Goal: Task Accomplishment & Management: Use online tool/utility

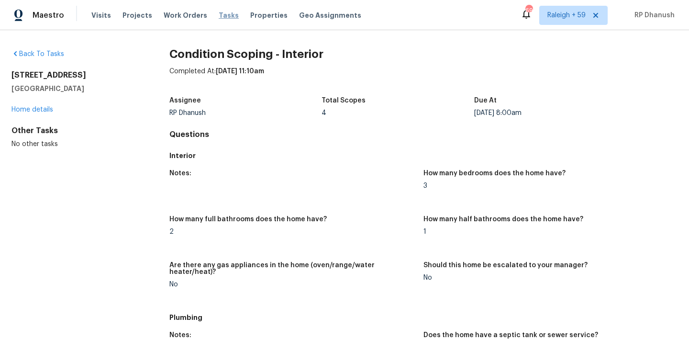
click at [220, 14] on span "Tasks" at bounding box center [229, 15] width 20 height 7
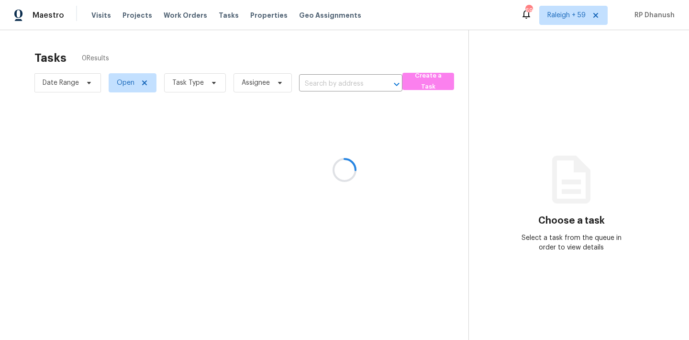
click at [182, 78] on div at bounding box center [344, 170] width 689 height 340
click at [189, 82] on div at bounding box center [344, 170] width 689 height 340
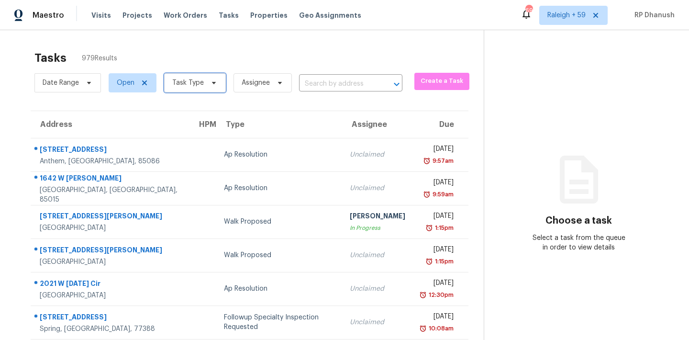
click at [185, 81] on span "Task Type" at bounding box center [188, 83] width 32 height 10
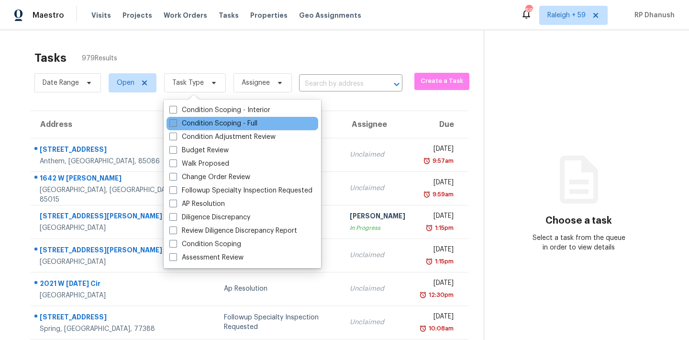
click at [203, 124] on label "Condition Scoping - Full" at bounding box center [213, 124] width 88 height 10
click at [176, 124] on input "Condition Scoping - Full" at bounding box center [172, 122] width 6 height 6
checkbox input "true"
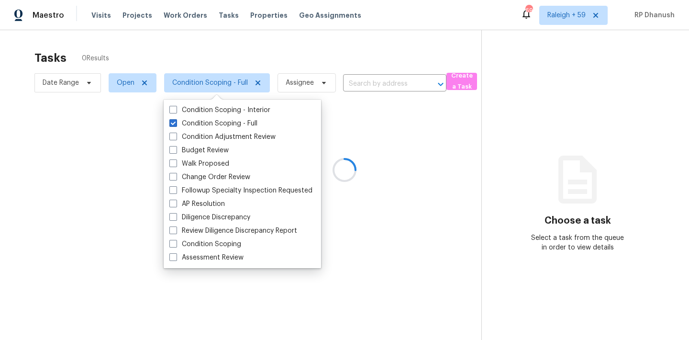
click at [204, 102] on div "Condition Scoping - Interior Condition Scoping - Full Condition Adjustment Revi…" at bounding box center [242, 184] width 157 height 168
click at [204, 109] on label "Condition Scoping - Interior" at bounding box center [219, 110] width 101 height 10
click at [176, 109] on input "Condition Scoping - Interior" at bounding box center [172, 108] width 6 height 6
checkbox input "true"
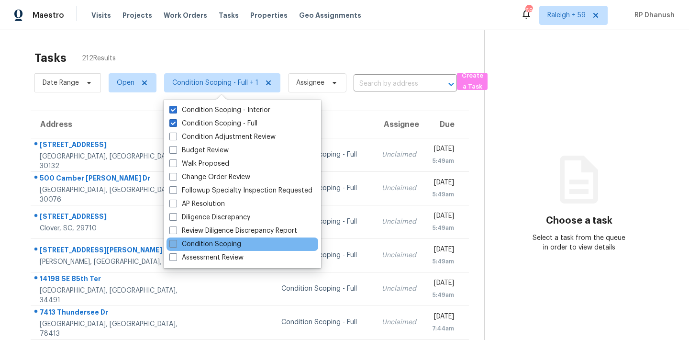
click at [192, 248] on label "Condition Scoping" at bounding box center [205, 244] width 72 height 10
click at [176, 245] on input "Condition Scoping" at bounding box center [172, 242] width 6 height 6
checkbox input "true"
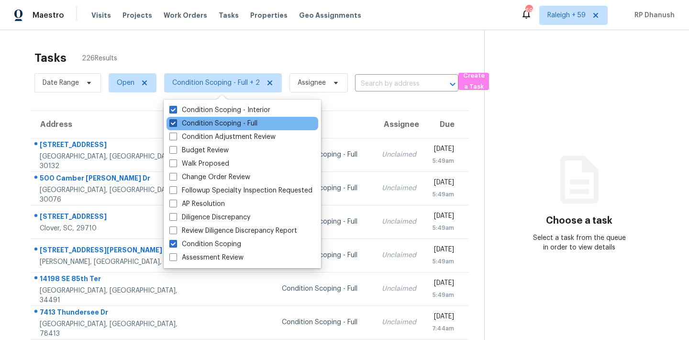
click at [244, 122] on label "Condition Scoping - Full" at bounding box center [213, 124] width 88 height 10
click at [176, 122] on input "Condition Scoping - Full" at bounding box center [172, 122] width 6 height 6
checkbox input "false"
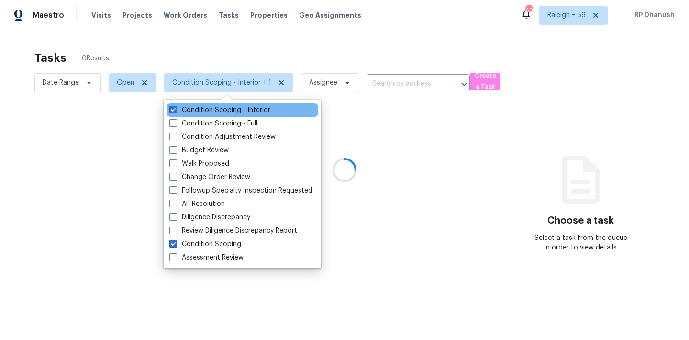
click at [244, 105] on div "Condition Scoping - Interior" at bounding box center [243, 109] width 152 height 13
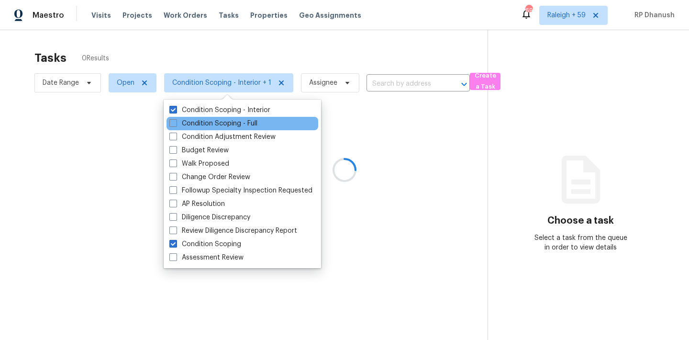
click at [244, 117] on div "Condition Scoping - Full" at bounding box center [243, 123] width 152 height 13
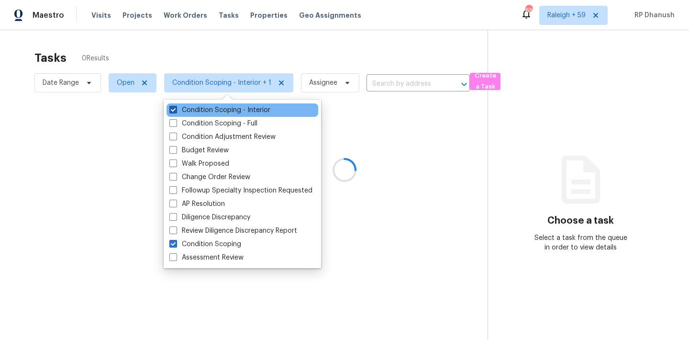
click at [245, 111] on label "Condition Scoping - Interior" at bounding box center [219, 110] width 101 height 10
click at [176, 111] on input "Condition Scoping - Interior" at bounding box center [172, 108] width 6 height 6
checkbox input "false"
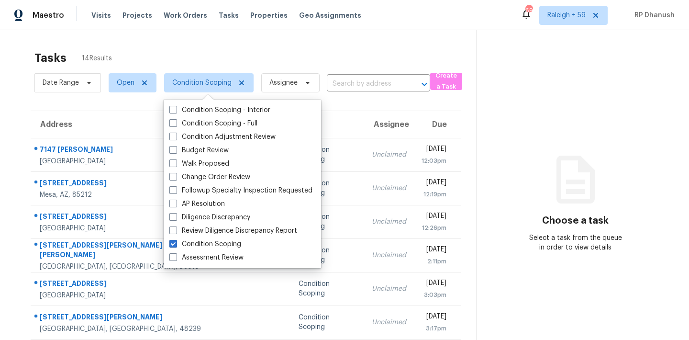
drag, startPoint x: 622, startPoint y: 150, endPoint x: 606, endPoint y: 152, distance: 15.9
click at [622, 150] on section "Choose a task Select a task from the queue in order to view details" at bounding box center [575, 264] width 197 height 468
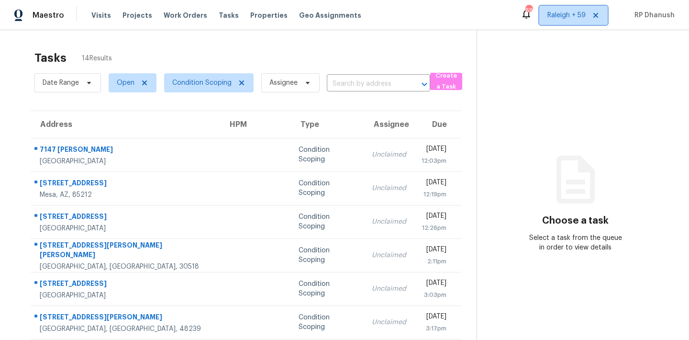
click at [565, 17] on span "Raleigh + 59" at bounding box center [566, 16] width 38 height 10
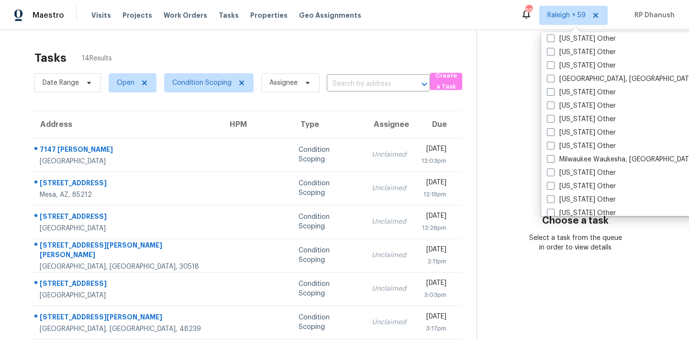
scroll to position [1445, 0]
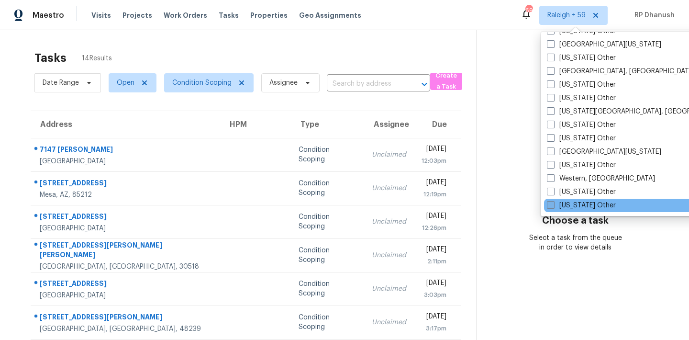
click at [554, 207] on span at bounding box center [551, 205] width 8 height 8
click at [553, 207] on input "Wyoming Other" at bounding box center [550, 203] width 6 height 6
checkbox input "true"
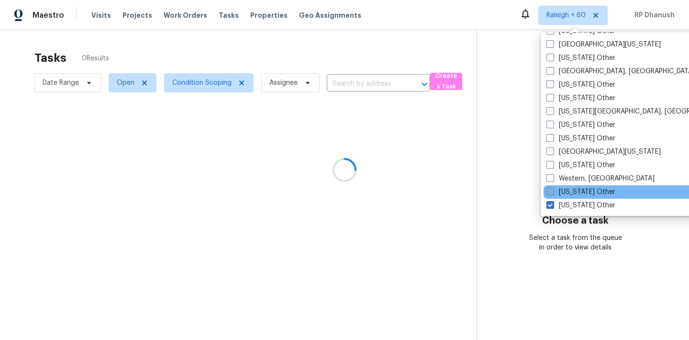
click at [554, 189] on label "Wisconsin Other" at bounding box center [580, 192] width 69 height 10
click at [553, 189] on input "Wisconsin Other" at bounding box center [549, 190] width 6 height 6
checkbox input "true"
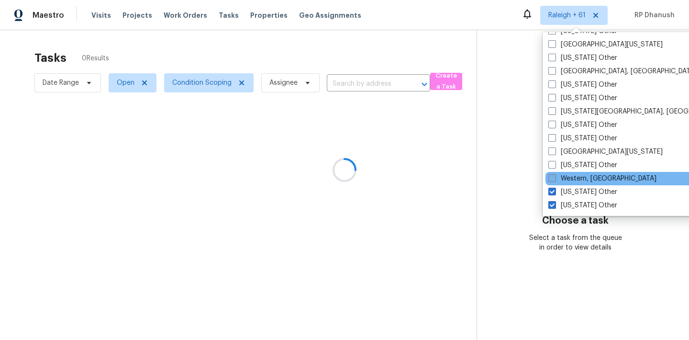
click at [554, 176] on span at bounding box center [552, 178] width 8 height 8
click at [554, 176] on input "Western, NY" at bounding box center [551, 177] width 6 height 6
checkbox input "true"
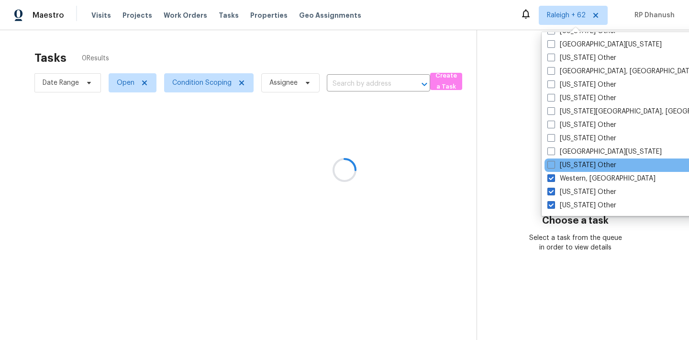
click at [555, 159] on div "West Virginia Other" at bounding box center [641, 164] width 193 height 13
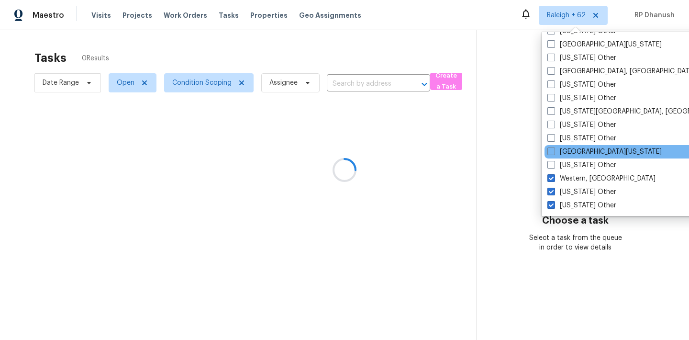
click at [555, 146] on div "West Texas" at bounding box center [641, 151] width 193 height 13
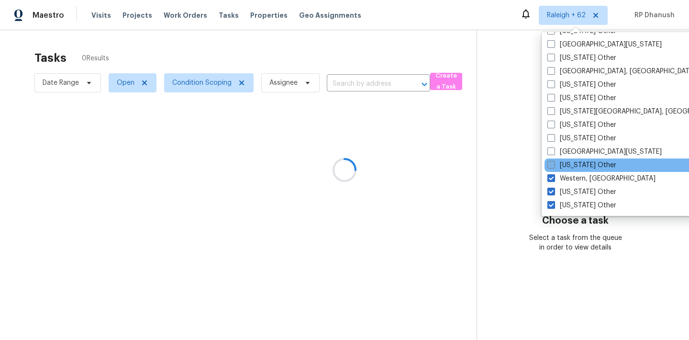
click at [555, 166] on span at bounding box center [551, 165] width 8 height 8
click at [554, 166] on input "West Virginia Other" at bounding box center [550, 163] width 6 height 6
checkbox input "true"
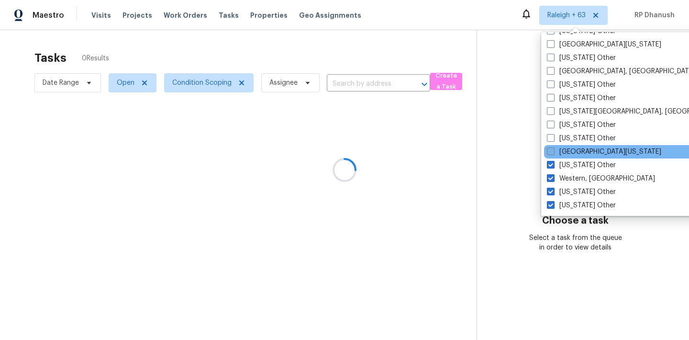
click at [555, 153] on label "West Texas" at bounding box center [604, 152] width 114 height 10
click at [553, 153] on input "West Texas" at bounding box center [550, 150] width 6 height 6
checkbox input "true"
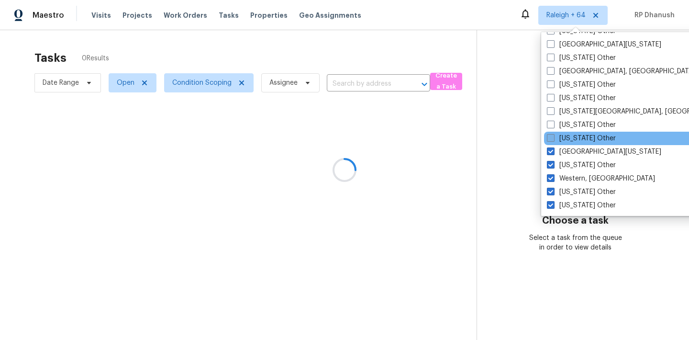
click at [555, 141] on label "Washington Other" at bounding box center [581, 138] width 69 height 10
click at [553, 140] on input "Washington Other" at bounding box center [550, 136] width 6 height 6
checkbox input "true"
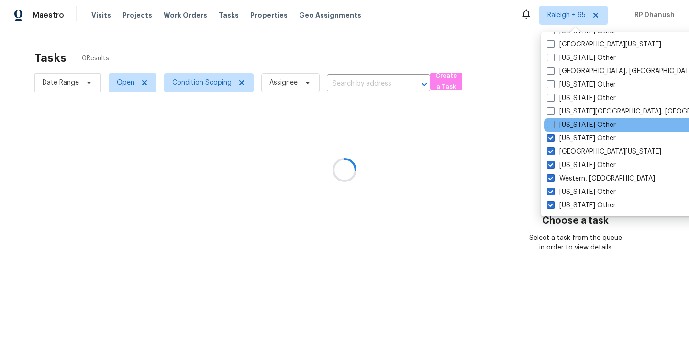
click at [555, 118] on div "Virginia Other" at bounding box center [640, 124] width 193 height 13
click at [555, 124] on label "Virginia Other" at bounding box center [581, 125] width 69 height 10
click at [553, 124] on input "Virginia Other" at bounding box center [550, 123] width 6 height 6
checkbox input "true"
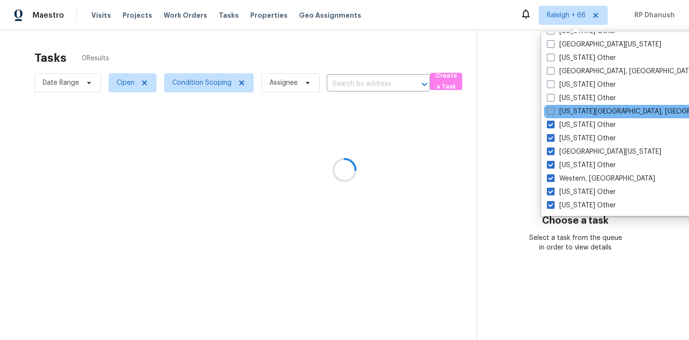
click at [555, 114] on label "Virginia Beach, VA" at bounding box center [639, 112] width 184 height 10
click at [553, 113] on input "Virginia Beach, VA" at bounding box center [550, 110] width 6 height 6
checkbox input "true"
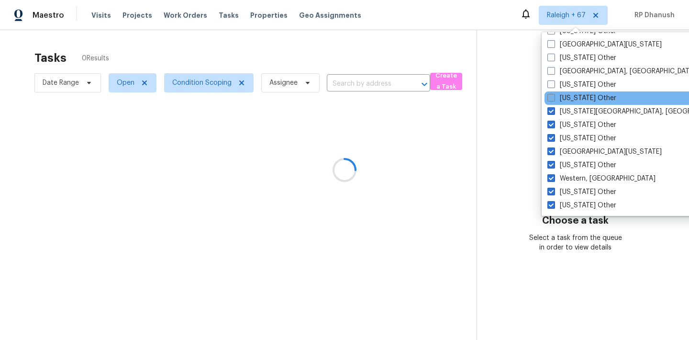
click at [555, 93] on label "Vermont Other" at bounding box center [581, 98] width 69 height 10
click at [554, 93] on input "Vermont Other" at bounding box center [550, 96] width 6 height 6
checkbox input "true"
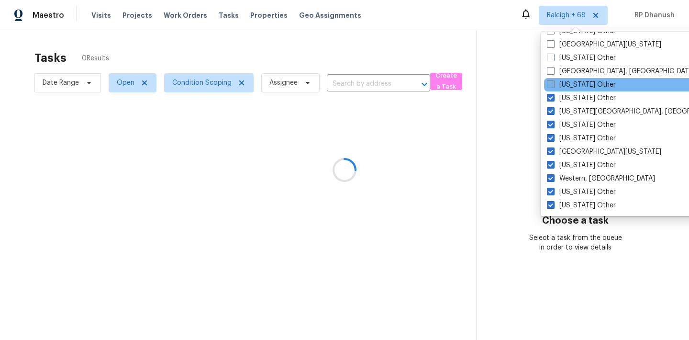
click at [555, 80] on label "Utah Other" at bounding box center [581, 85] width 69 height 10
click at [553, 80] on input "Utah Other" at bounding box center [550, 83] width 6 height 6
checkbox input "true"
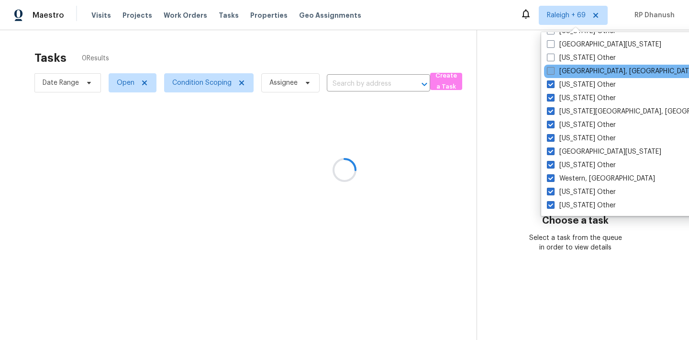
click at [555, 71] on label "Tulsa, OK" at bounding box center [621, 72] width 148 height 10
click at [553, 71] on input "Tulsa, OK" at bounding box center [550, 70] width 6 height 6
checkbox input "true"
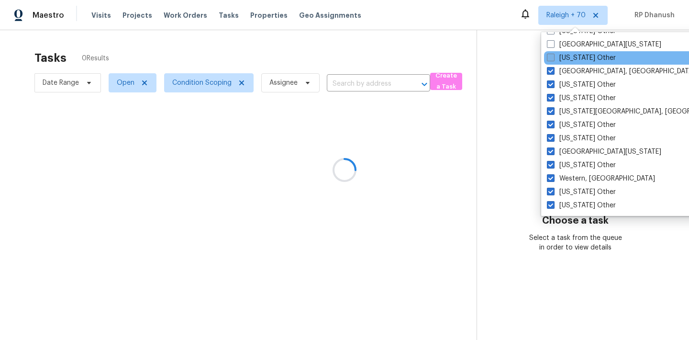
click at [556, 56] on label "Tennessee Other" at bounding box center [581, 58] width 69 height 10
click at [553, 56] on input "Tennessee Other" at bounding box center [550, 56] width 6 height 6
checkbox input "true"
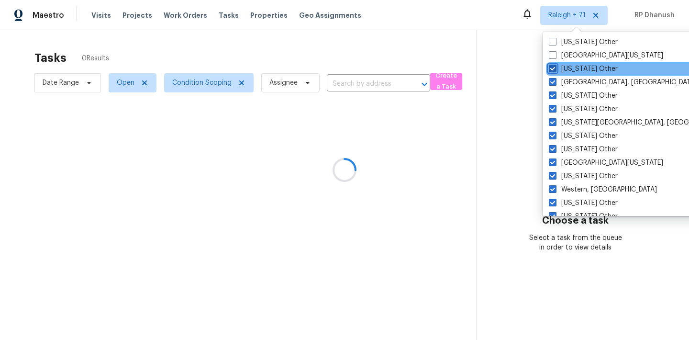
scroll to position [1427, 0]
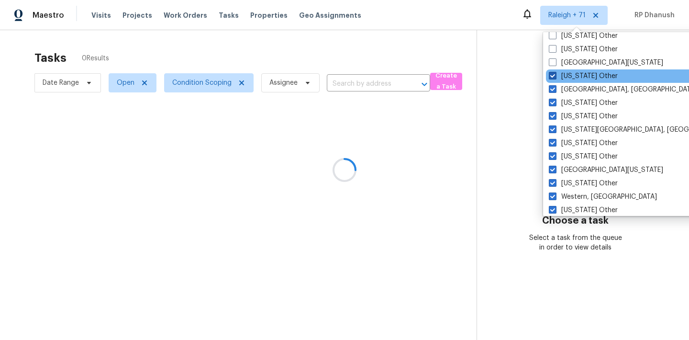
click at [556, 56] on div "South Dakota Other" at bounding box center [642, 49] width 193 height 13
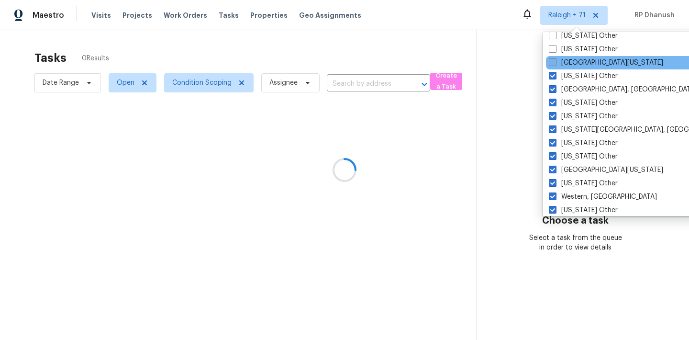
click at [556, 62] on span at bounding box center [553, 62] width 8 height 8
click at [555, 62] on input "South Texas" at bounding box center [552, 61] width 6 height 6
checkbox input "true"
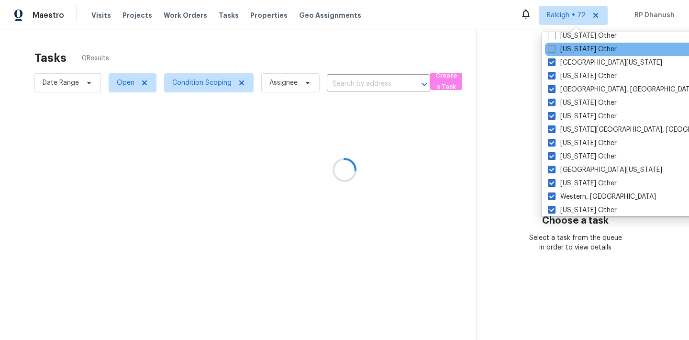
click at [556, 53] on label "South Dakota Other" at bounding box center [582, 49] width 69 height 10
click at [554, 51] on input "South Dakota Other" at bounding box center [551, 47] width 6 height 6
checkbox input "true"
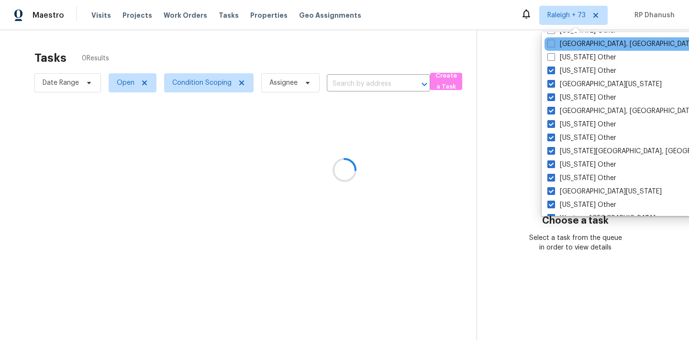
click at [556, 53] on label "South Carolina Other" at bounding box center [581, 58] width 69 height 10
click at [554, 53] on input "South Carolina Other" at bounding box center [550, 56] width 6 height 6
checkbox input "true"
click at [556, 45] on label "Savannah, GA" at bounding box center [622, 44] width 148 height 10
click at [554, 45] on input "Savannah, GA" at bounding box center [551, 42] width 6 height 6
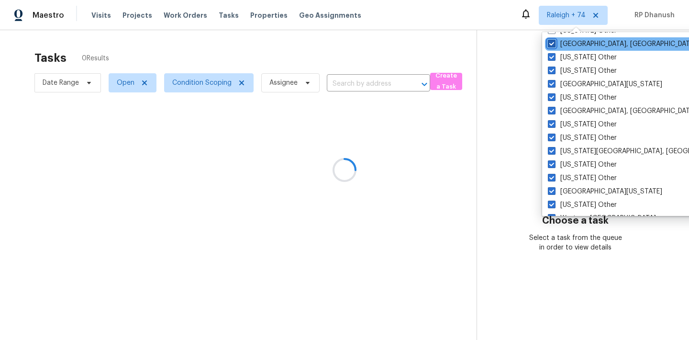
checkbox input "true"
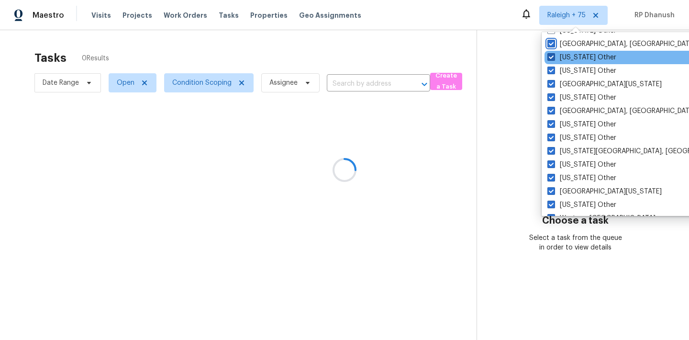
scroll to position [1355, 0]
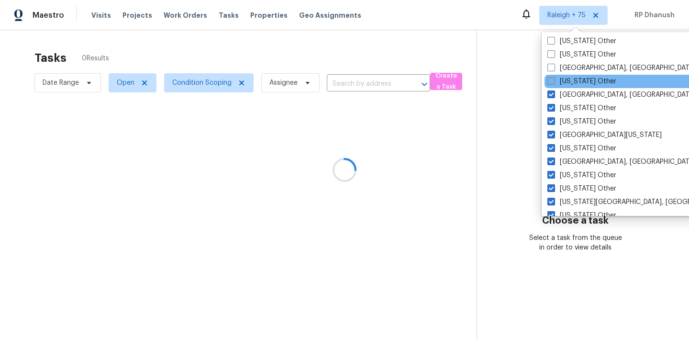
click at [550, 83] on span at bounding box center [551, 81] width 8 height 8
click at [550, 83] on input "Puerto Rico Other" at bounding box center [550, 80] width 6 height 6
checkbox input "true"
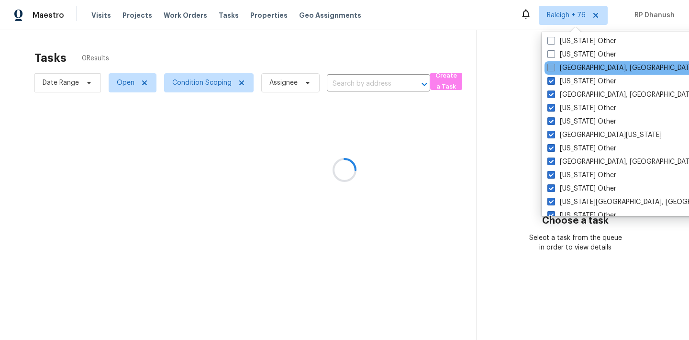
click at [550, 71] on span at bounding box center [551, 68] width 8 height 8
click at [550, 69] on input "Pittsburgh, PA" at bounding box center [550, 66] width 6 height 6
checkbox input "true"
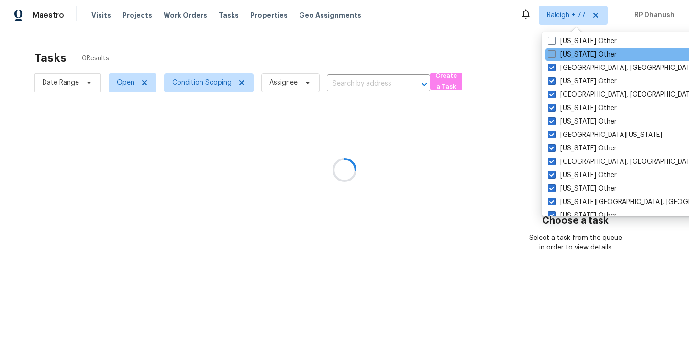
click at [550, 55] on span at bounding box center [552, 54] width 8 height 8
click at [550, 55] on input "Pennsylvania Other" at bounding box center [551, 53] width 6 height 6
checkbox input "true"
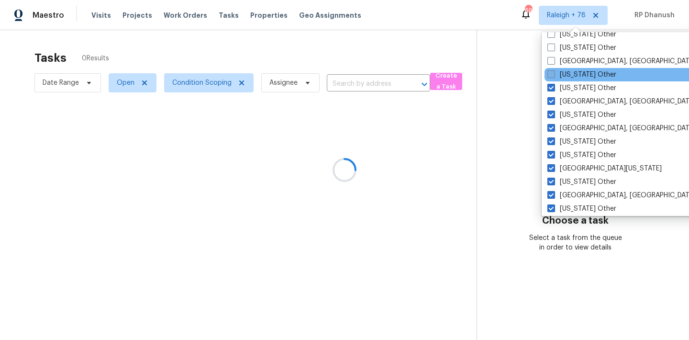
click at [557, 71] on label "Oregon Other" at bounding box center [581, 75] width 69 height 10
click at [554, 71] on input "Oregon Other" at bounding box center [550, 73] width 6 height 6
checkbox input "true"
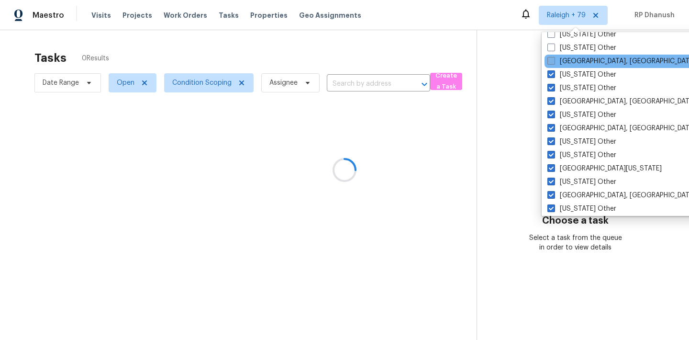
click at [557, 60] on label "Omaha, NE" at bounding box center [621, 61] width 148 height 10
click at [554, 60] on input "Omaha, NE" at bounding box center [550, 59] width 6 height 6
checkbox input "true"
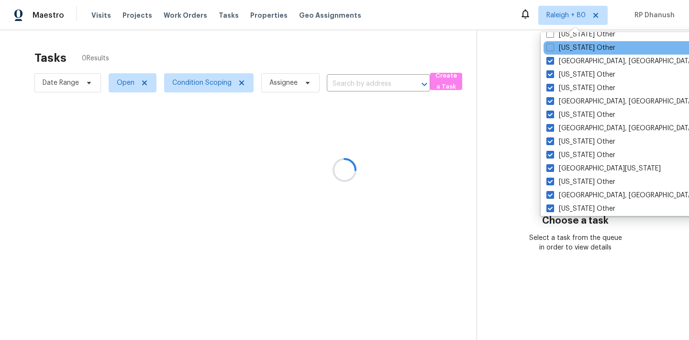
click at [557, 53] on div "Oklahoma Other" at bounding box center [640, 47] width 193 height 13
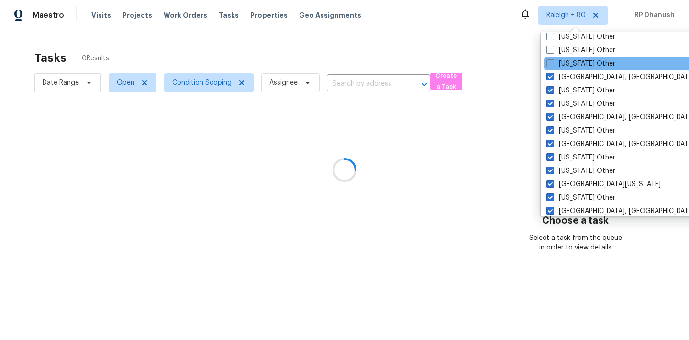
scroll to position [1297, 0]
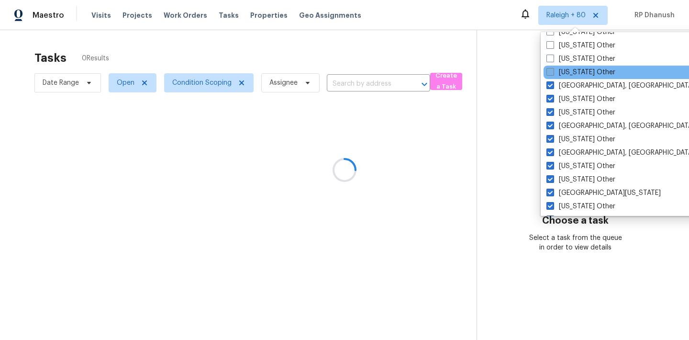
click at [556, 67] on label "Oklahoma Other" at bounding box center [580, 72] width 69 height 10
click at [553, 67] on input "Oklahoma Other" at bounding box center [549, 70] width 6 height 6
checkbox input "true"
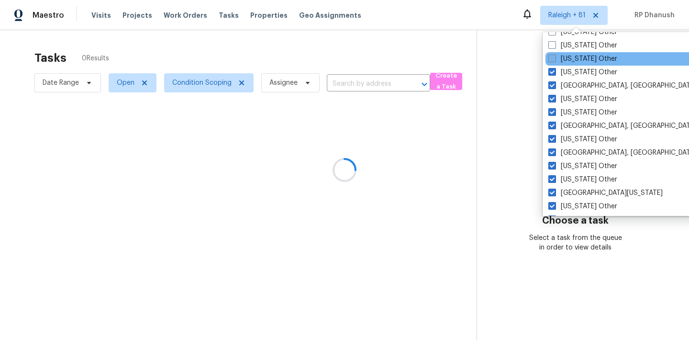
click at [556, 56] on span at bounding box center [552, 59] width 8 height 8
click at [555, 56] on input "Ohio Other" at bounding box center [551, 57] width 6 height 6
checkbox input "true"
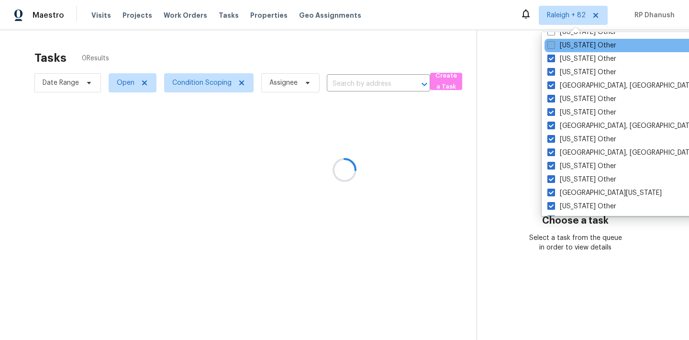
click at [556, 45] on label "North Dakota Other" at bounding box center [581, 46] width 69 height 10
click at [554, 45] on input "North Dakota Other" at bounding box center [550, 44] width 6 height 6
checkbox input "true"
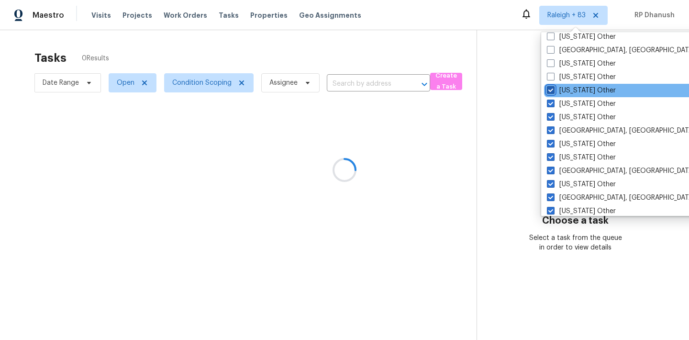
scroll to position [1212, 0]
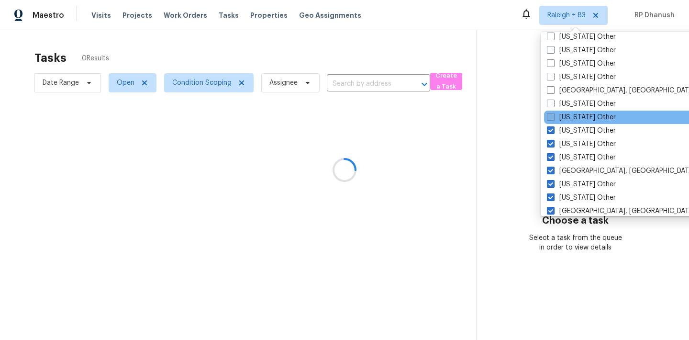
click at [558, 117] on label "North Carolina Other" at bounding box center [581, 117] width 69 height 10
click at [553, 117] on input "North Carolina Other" at bounding box center [550, 115] width 6 height 6
checkbox input "true"
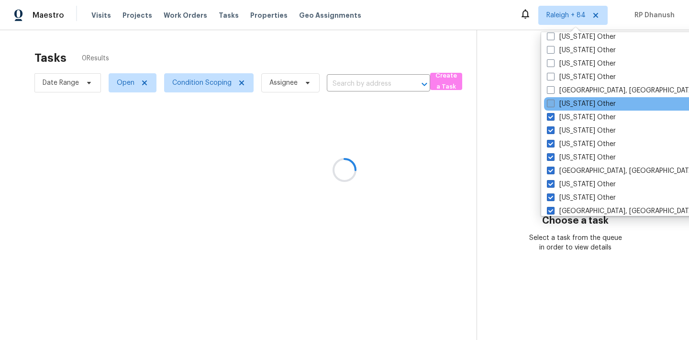
click at [560, 106] on label "New York Other" at bounding box center [581, 104] width 69 height 10
click at [553, 105] on input "New York Other" at bounding box center [550, 102] width 6 height 6
checkbox input "true"
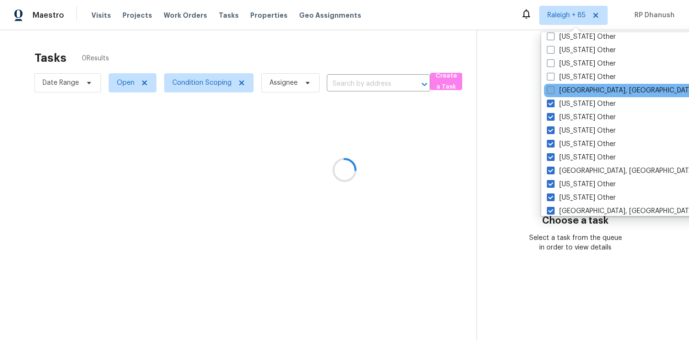
click at [562, 93] on label "New Orleans, LA" at bounding box center [621, 91] width 148 height 10
click at [553, 92] on input "New Orleans, LA" at bounding box center [550, 89] width 6 height 6
checkbox input "true"
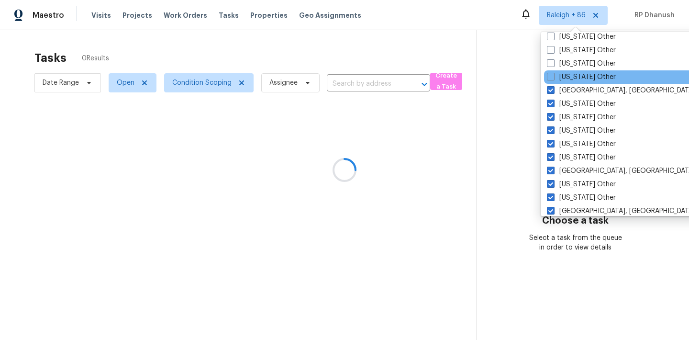
click at [562, 83] on div "New Mexico Other" at bounding box center [640, 76] width 193 height 13
click at [562, 74] on label "New Mexico Other" at bounding box center [581, 77] width 69 height 10
click at [553, 74] on input "New Mexico Other" at bounding box center [550, 75] width 6 height 6
checkbox input "true"
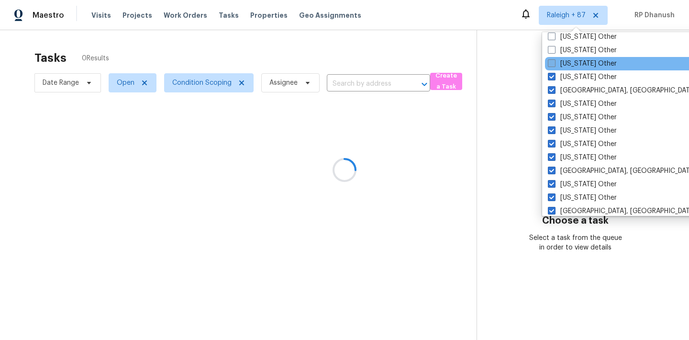
click at [560, 64] on label "New Hampshire Other" at bounding box center [582, 64] width 69 height 10
click at [554, 64] on input "New Hampshire Other" at bounding box center [551, 62] width 6 height 6
checkbox input "true"
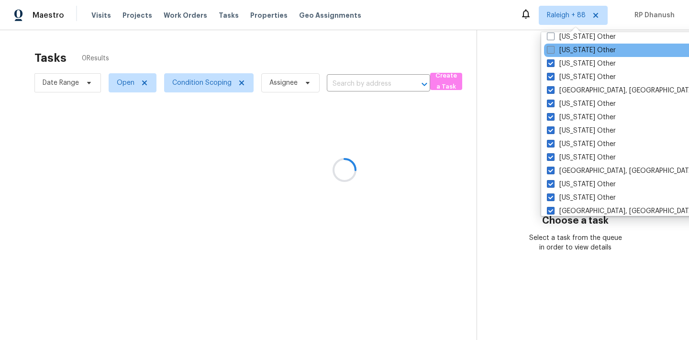
click at [560, 50] on label "Nevada Other" at bounding box center [581, 50] width 69 height 10
click at [553, 50] on input "Nevada Other" at bounding box center [550, 48] width 6 height 6
checkbox input "true"
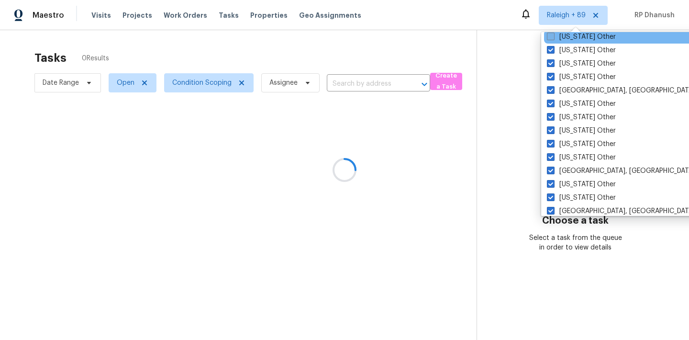
click at [563, 37] on label "Nebraska Other" at bounding box center [581, 37] width 69 height 10
click at [553, 37] on input "Nebraska Other" at bounding box center [550, 35] width 6 height 6
checkbox input "true"
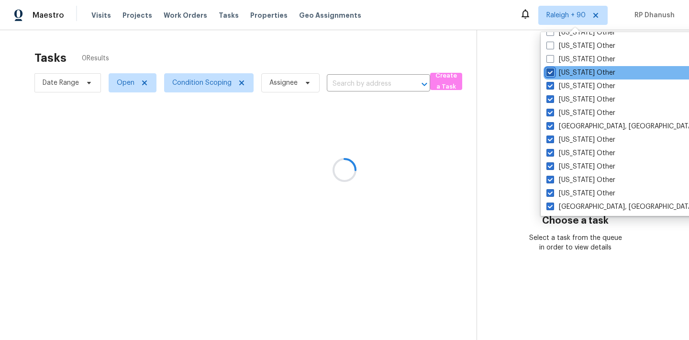
scroll to position [1157, 0]
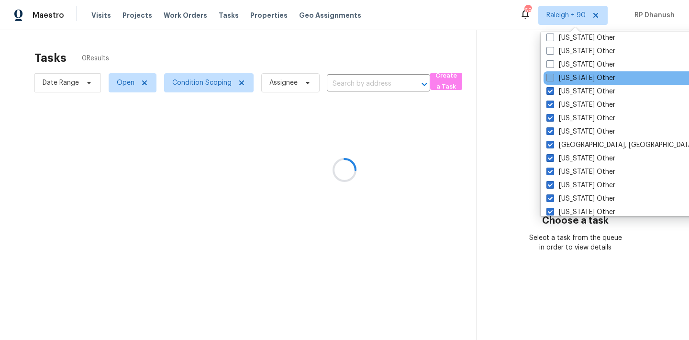
click at [560, 77] on label "Montana Other" at bounding box center [580, 78] width 69 height 10
click at [553, 77] on input "Montana Other" at bounding box center [549, 76] width 6 height 6
checkbox input "true"
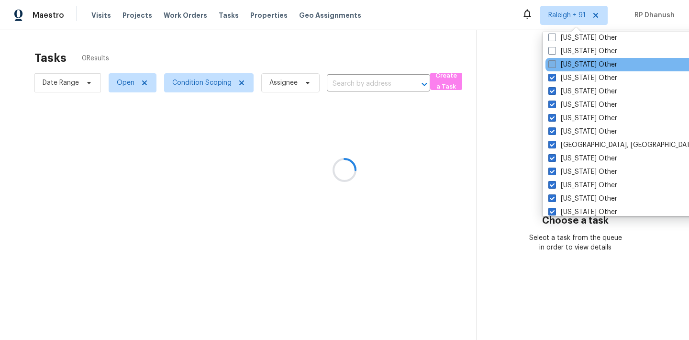
click at [560, 64] on label "Missouri Other" at bounding box center [582, 65] width 69 height 10
click at [555, 64] on input "Missouri Other" at bounding box center [551, 63] width 6 height 6
checkbox input "true"
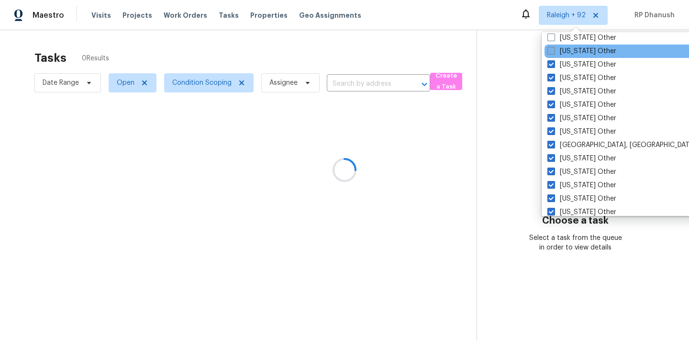
click at [560, 46] on label "Mississippi Other" at bounding box center [581, 51] width 69 height 10
click at [554, 46] on input "Mississippi Other" at bounding box center [550, 49] width 6 height 6
checkbox input "true"
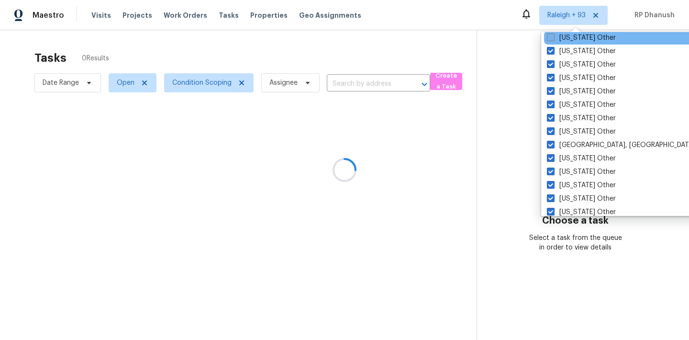
click at [560, 33] on label "Minnesota Other" at bounding box center [581, 38] width 69 height 10
click at [553, 33] on input "Minnesota Other" at bounding box center [550, 36] width 6 height 6
checkbox input "true"
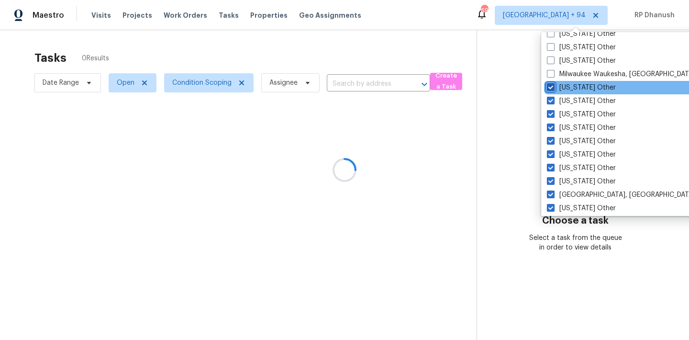
scroll to position [1020, 0]
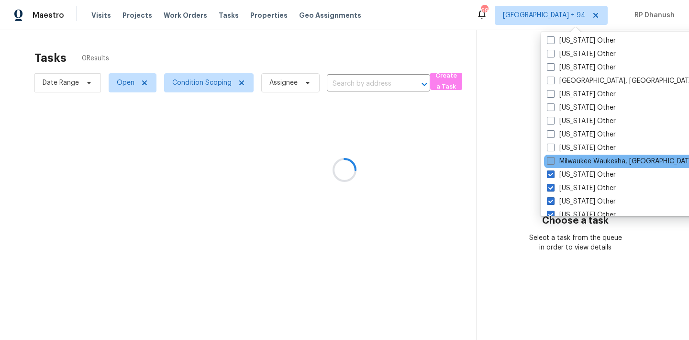
click at [565, 161] on label "Milwaukee Waukesha, WI" at bounding box center [621, 161] width 148 height 10
click at [553, 161] on input "Milwaukee Waukesha, WI" at bounding box center [550, 159] width 6 height 6
checkbox input "true"
click at [565, 155] on div "Milwaukee Waukesha, WI" at bounding box center [640, 161] width 193 height 13
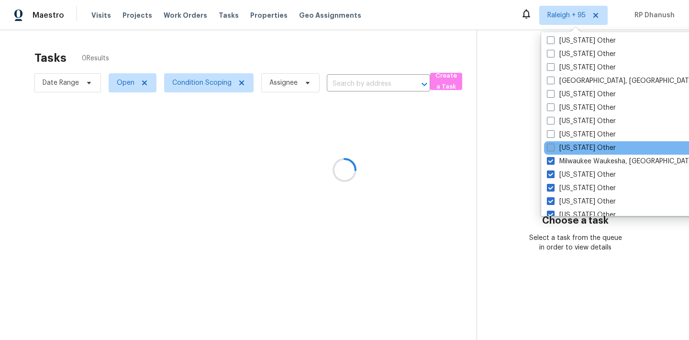
click at [565, 150] on label "Michigan Other" at bounding box center [581, 148] width 69 height 10
click at [553, 149] on input "Michigan Other" at bounding box center [550, 146] width 6 height 6
click at [565, 143] on label "Michigan Other" at bounding box center [581, 148] width 69 height 10
click at [553, 143] on input "Michigan Other" at bounding box center [550, 146] width 6 height 6
checkbox input "false"
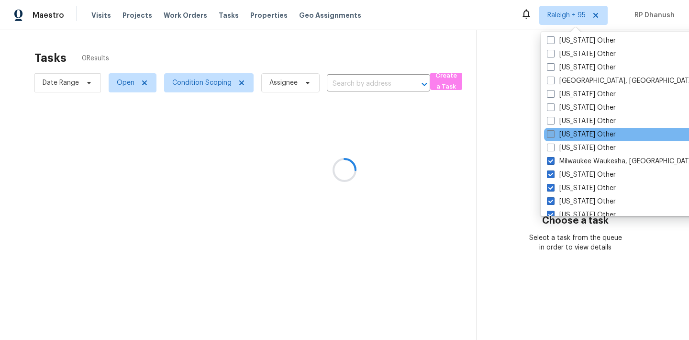
click at [565, 132] on label "Massachusetts Other" at bounding box center [581, 135] width 69 height 10
click at [553, 132] on input "Massachusetts Other" at bounding box center [550, 133] width 6 height 6
checkbox input "true"
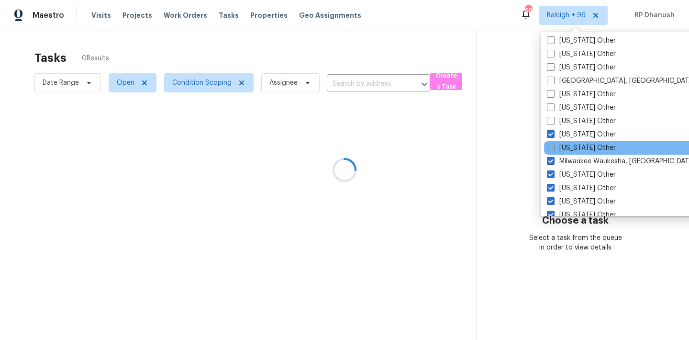
click at [562, 152] on label "Michigan Other" at bounding box center [581, 148] width 69 height 10
click at [553, 149] on input "Michigan Other" at bounding box center [550, 146] width 6 height 6
checkbox input "true"
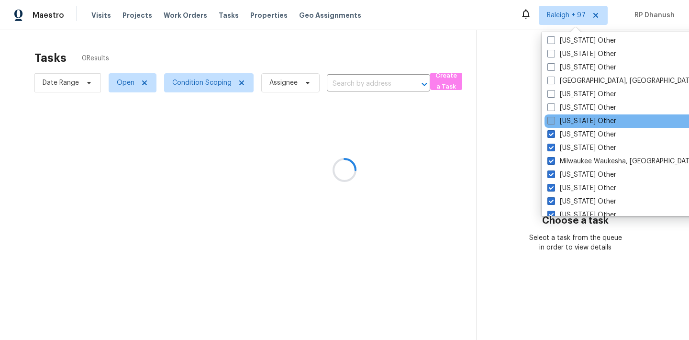
click at [561, 123] on label "Maryland Other" at bounding box center [581, 121] width 69 height 10
click at [554, 122] on input "Maryland Other" at bounding box center [550, 119] width 6 height 6
checkbox input "true"
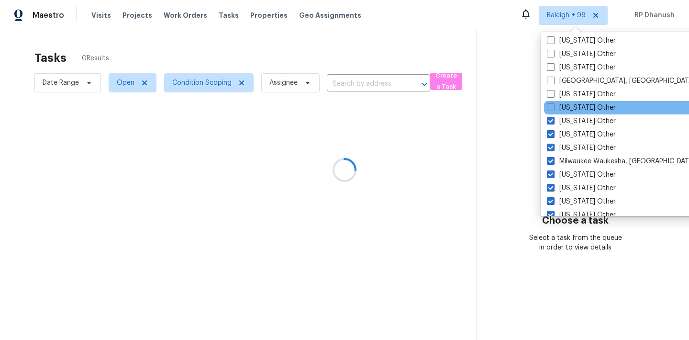
click at [562, 102] on div "Maine Other" at bounding box center [640, 107] width 193 height 13
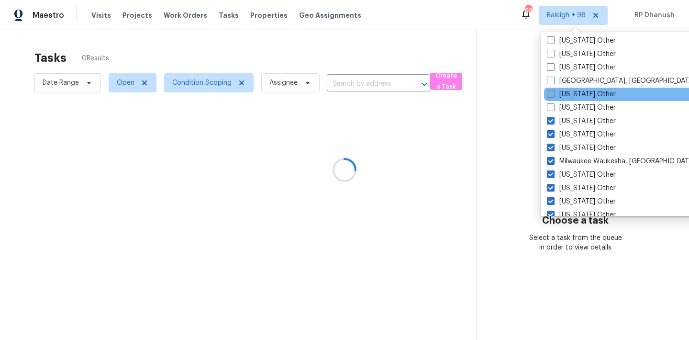
click at [562, 95] on label "Louisiana Other" at bounding box center [581, 94] width 69 height 10
click at [553, 95] on input "Louisiana Other" at bounding box center [550, 92] width 6 height 6
checkbox input "true"
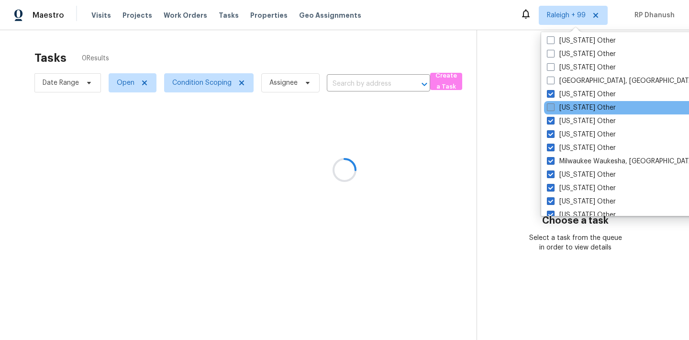
click at [562, 103] on label "Maine Other" at bounding box center [581, 108] width 69 height 10
click at [553, 103] on input "Maine Other" at bounding box center [550, 106] width 6 height 6
checkbox input "true"
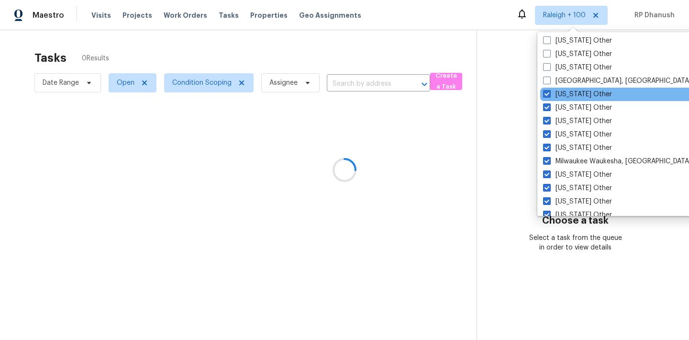
click at [562, 89] on div "Louisiana Other" at bounding box center [636, 94] width 193 height 13
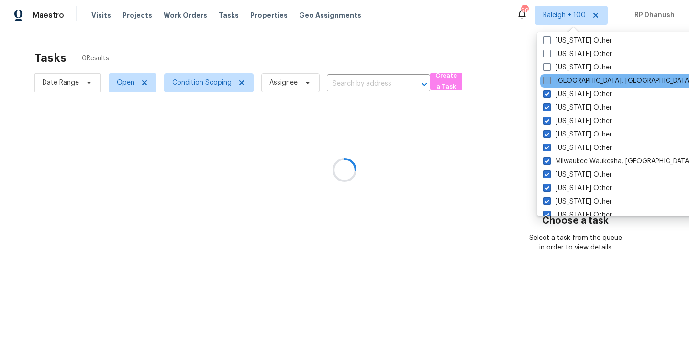
click at [561, 81] on label "Little Rock, AR" at bounding box center [617, 81] width 148 height 10
click at [549, 81] on input "Little Rock, AR" at bounding box center [546, 79] width 6 height 6
checkbox input "true"
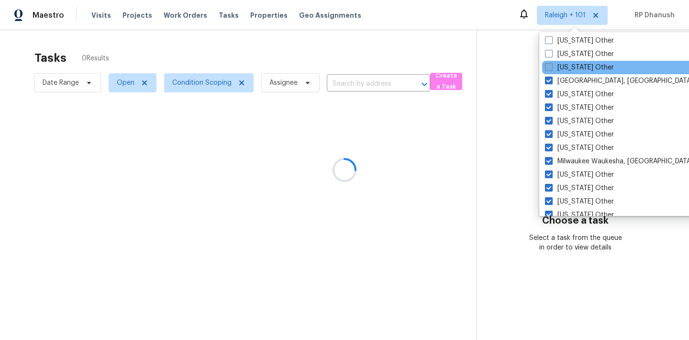
click at [561, 72] on label "Kentucky Other" at bounding box center [579, 68] width 69 height 10
click at [551, 69] on input "Kentucky Other" at bounding box center [548, 66] width 6 height 6
checkbox input "true"
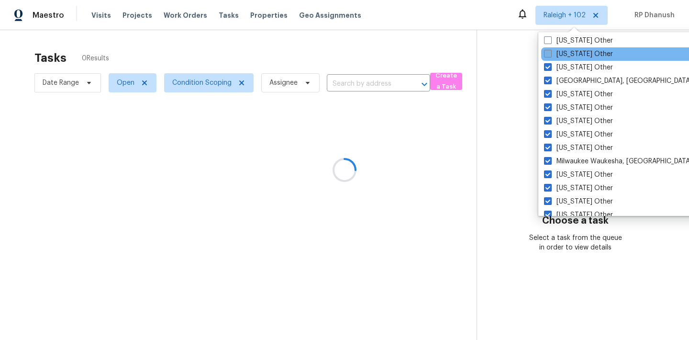
click at [561, 53] on label "Kansas Other" at bounding box center [578, 54] width 69 height 10
click at [550, 53] on input "Kansas Other" at bounding box center [547, 52] width 6 height 6
checkbox input "true"
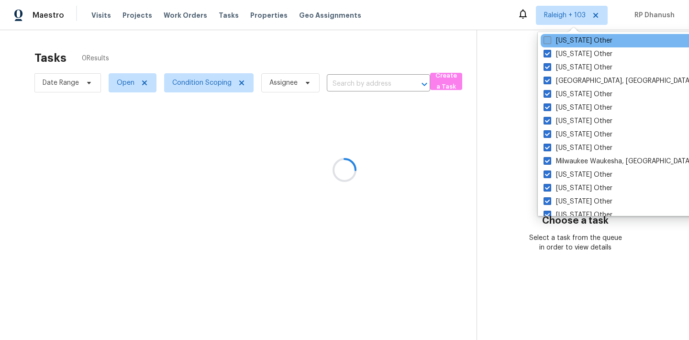
click at [562, 41] on label "Iowa Other" at bounding box center [578, 41] width 69 height 10
click at [550, 41] on input "Iowa Other" at bounding box center [547, 39] width 6 height 6
checkbox input "true"
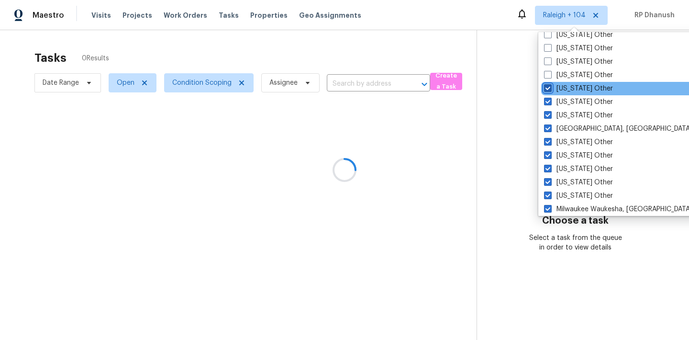
scroll to position [922, 0]
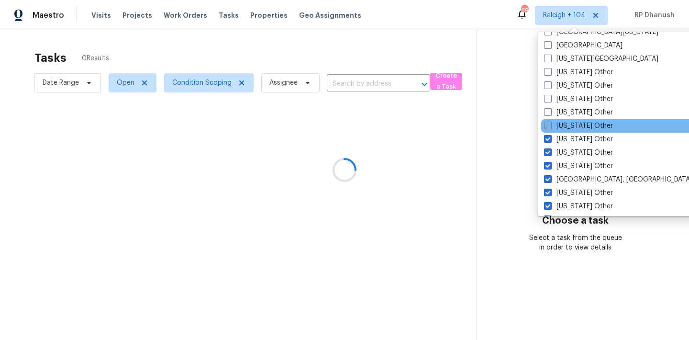
click at [560, 122] on label "Indiana Other" at bounding box center [578, 126] width 69 height 10
click at [550, 122] on input "Indiana Other" at bounding box center [547, 124] width 6 height 6
checkbox input "true"
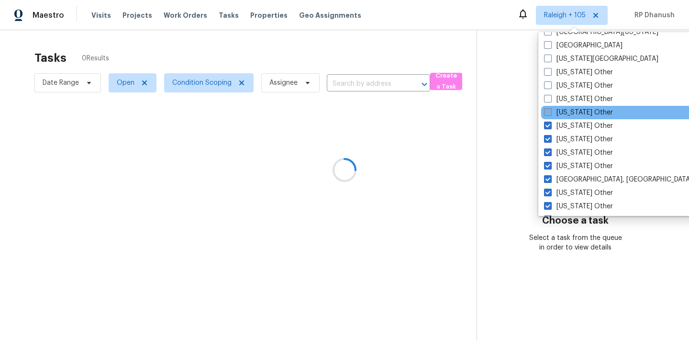
click at [560, 111] on label "Illinois Other" at bounding box center [578, 113] width 69 height 10
click at [550, 111] on input "Illinois Other" at bounding box center [547, 111] width 6 height 6
checkbox input "true"
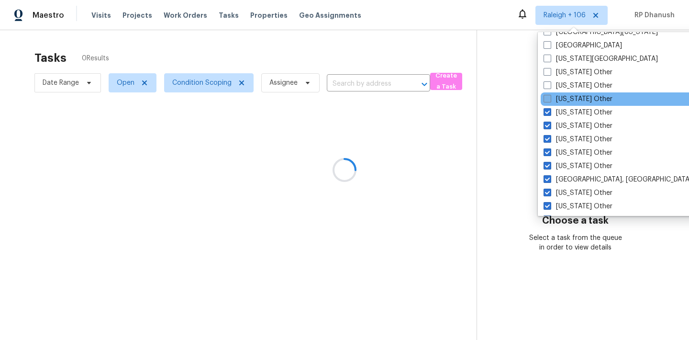
click at [560, 103] on label "Idaho Other" at bounding box center [578, 99] width 69 height 10
click at [550, 100] on input "Idaho Other" at bounding box center [547, 97] width 6 height 6
checkbox input "true"
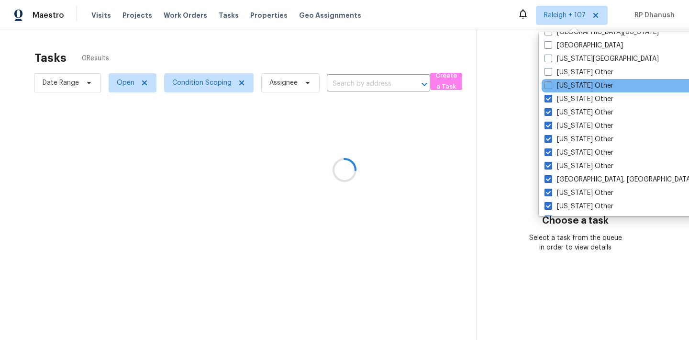
click at [560, 91] on div "Hawaii Other" at bounding box center [638, 85] width 193 height 13
click at [560, 81] on label "Hawaii Other" at bounding box center [579, 86] width 69 height 10
click at [551, 81] on input "Hawaii Other" at bounding box center [548, 84] width 6 height 6
checkbox input "true"
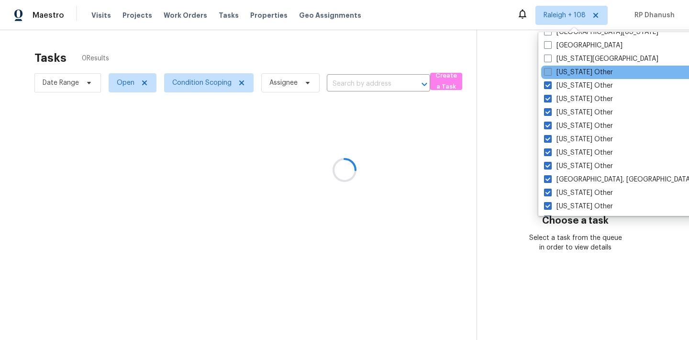
click at [560, 71] on label "Georgia Other" at bounding box center [578, 72] width 69 height 10
click at [550, 71] on input "Georgia Other" at bounding box center [547, 70] width 6 height 6
checkbox input "true"
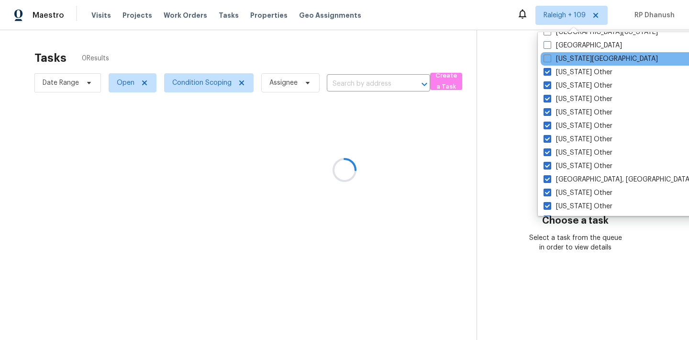
click at [560, 64] on div "Florida Panhandle" at bounding box center [637, 58] width 193 height 13
click at [561, 59] on label "Florida Panhandle" at bounding box center [601, 59] width 114 height 10
click at [550, 59] on input "Florida Panhandle" at bounding box center [547, 57] width 6 height 6
checkbox input "true"
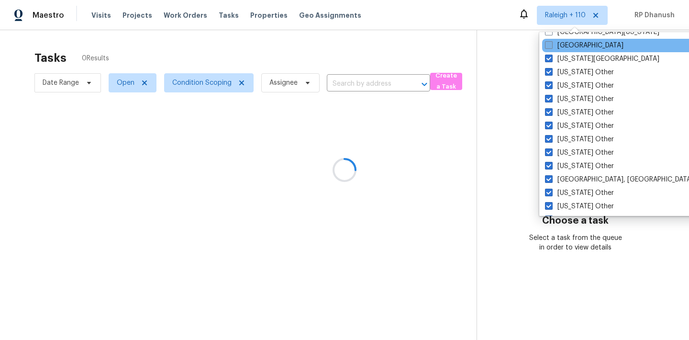
click at [561, 49] on label "El Paso" at bounding box center [584, 46] width 78 height 10
click at [551, 47] on input "El Paso" at bounding box center [548, 44] width 6 height 6
checkbox input "true"
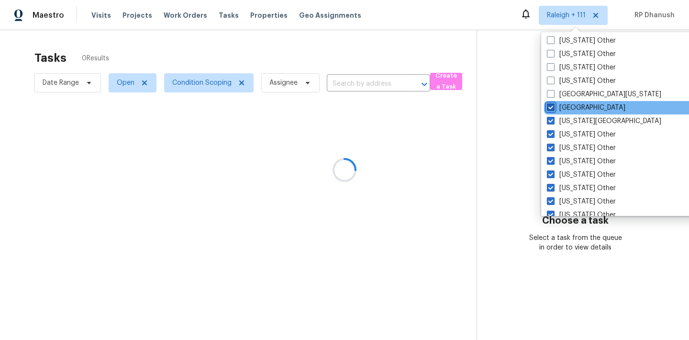
scroll to position [841, 0]
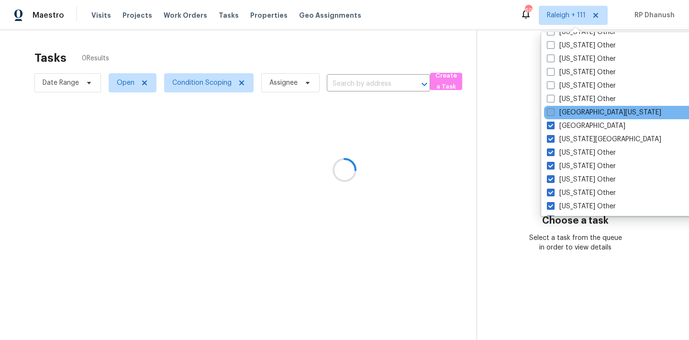
click at [567, 111] on label "East Texas" at bounding box center [604, 113] width 114 height 10
click at [553, 111] on input "East Texas" at bounding box center [550, 111] width 6 height 6
checkbox input "true"
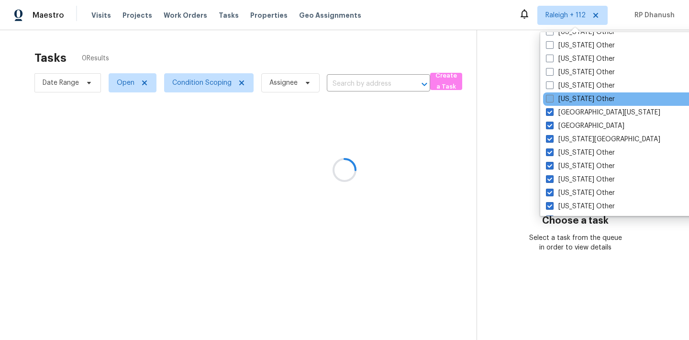
click at [567, 103] on label "Delaware Other" at bounding box center [580, 99] width 69 height 10
click at [552, 100] on input "Delaware Other" at bounding box center [549, 97] width 6 height 6
checkbox input "true"
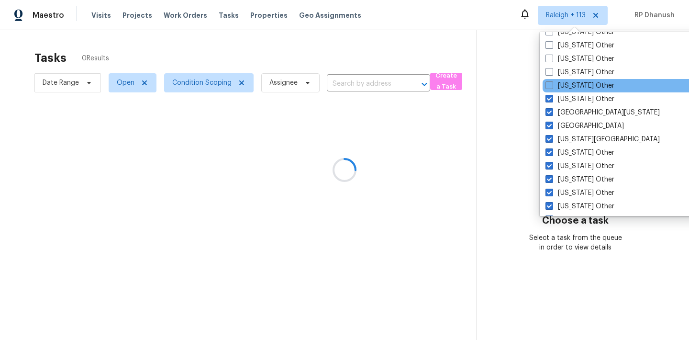
click at [567, 90] on div "Connecticut Other" at bounding box center [639, 85] width 193 height 13
click at [567, 82] on label "Connecticut Other" at bounding box center [579, 86] width 69 height 10
click at [552, 82] on input "Connecticut Other" at bounding box center [548, 84] width 6 height 6
checkbox input "true"
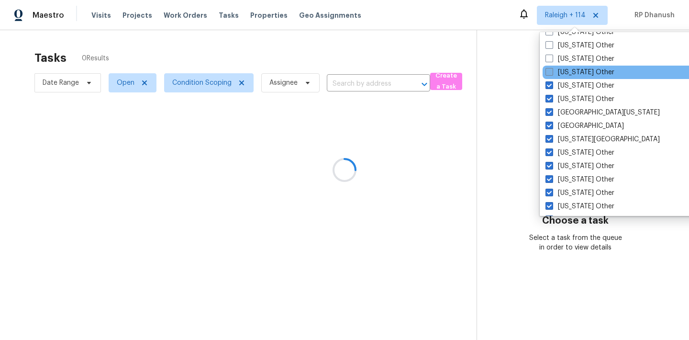
click at [567, 67] on label "Colorado Other" at bounding box center [579, 72] width 69 height 10
click at [552, 67] on input "Colorado Other" at bounding box center [548, 70] width 6 height 6
checkbox input "true"
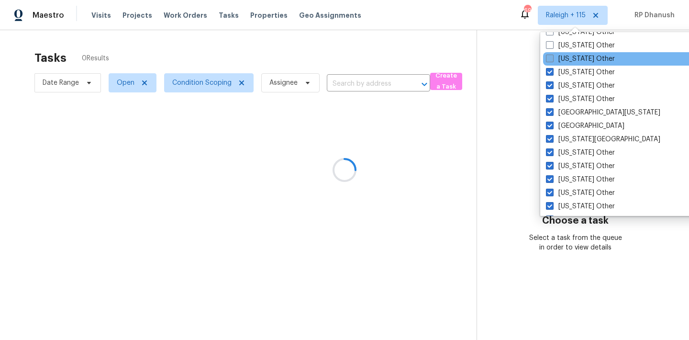
click at [567, 59] on label "California Other" at bounding box center [580, 59] width 69 height 10
click at [552, 59] on input "California Other" at bounding box center [549, 57] width 6 height 6
checkbox input "true"
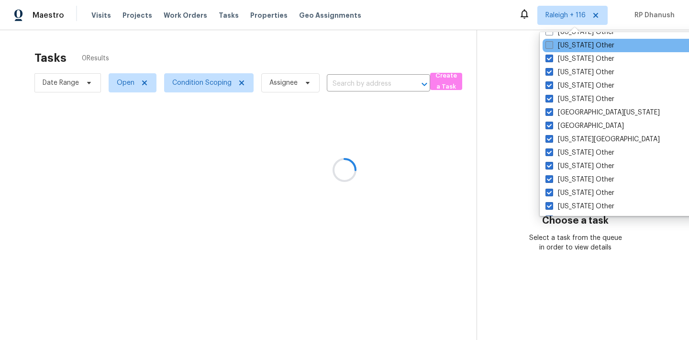
click at [566, 42] on label "Arkansas Other" at bounding box center [579, 46] width 69 height 10
click at [552, 42] on input "Arkansas Other" at bounding box center [548, 44] width 6 height 6
checkbox input "true"
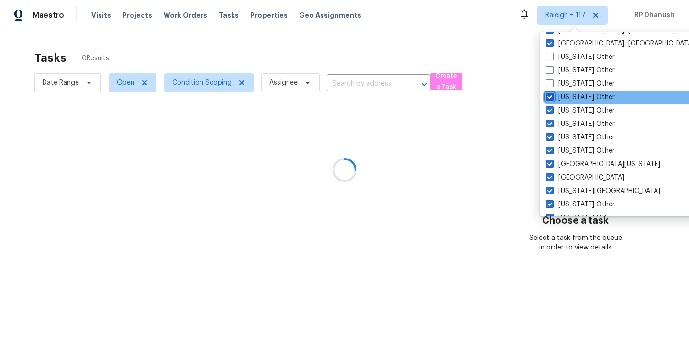
scroll to position [744, 0]
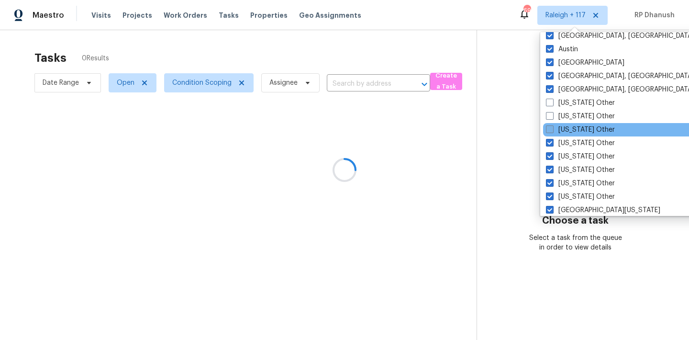
click at [570, 130] on label "Arizona Other" at bounding box center [580, 130] width 69 height 10
click at [552, 130] on input "Arizona Other" at bounding box center [549, 128] width 6 height 6
checkbox input "true"
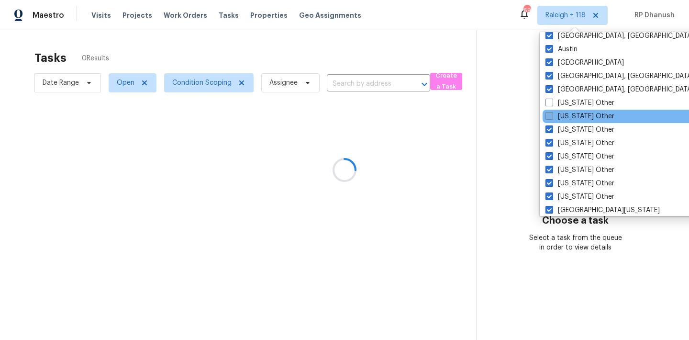
click at [570, 117] on label "Alaska Other" at bounding box center [579, 116] width 69 height 10
click at [552, 117] on input "Alaska Other" at bounding box center [548, 114] width 6 height 6
checkbox input "true"
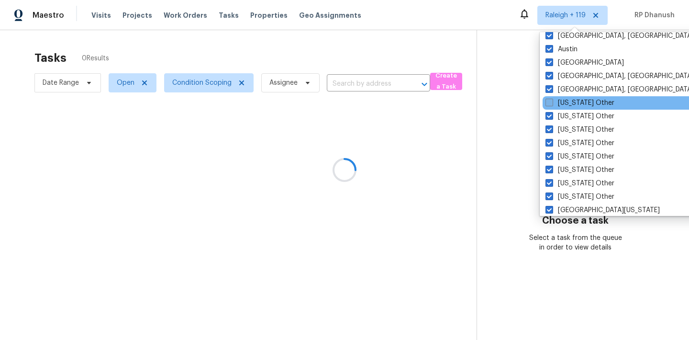
click at [569, 105] on label "Alabama Other" at bounding box center [579, 103] width 69 height 10
click at [552, 104] on input "Alabama Other" at bounding box center [548, 101] width 6 height 6
checkbox input "true"
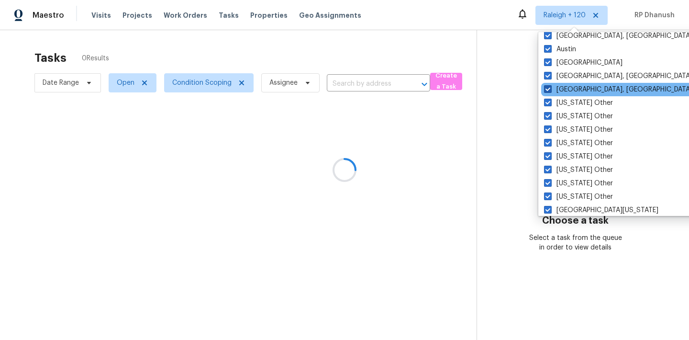
click at [567, 88] on label "Albuquerque, NM" at bounding box center [618, 90] width 148 height 10
click at [550, 88] on input "Albuquerque, NM" at bounding box center [547, 88] width 6 height 6
checkbox input "false"
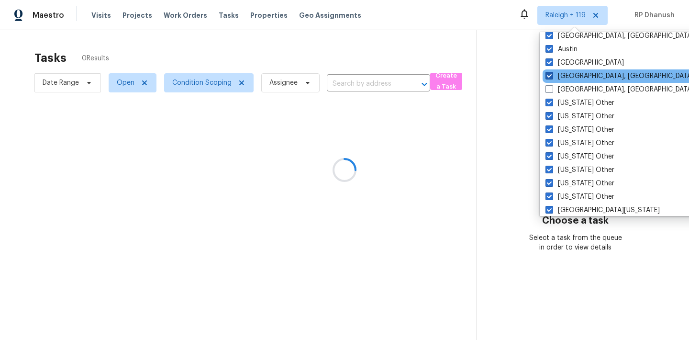
click at [563, 77] on label "Asheville, NC" at bounding box center [619, 76] width 148 height 10
click at [552, 77] on input "Asheville, NC" at bounding box center [548, 74] width 6 height 6
checkbox input "false"
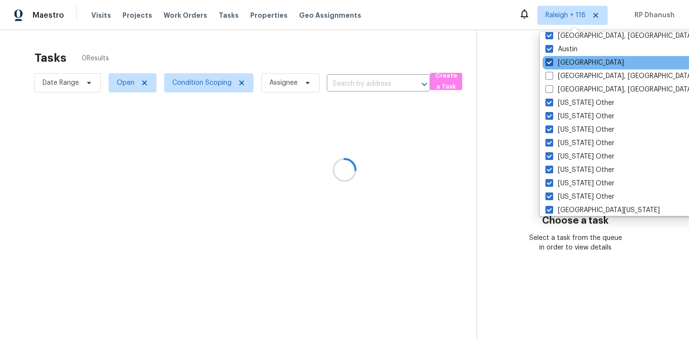
click at [561, 65] on label "Atlanta" at bounding box center [584, 63] width 78 height 10
click at [552, 64] on input "Atlanta" at bounding box center [548, 61] width 6 height 6
checkbox input "false"
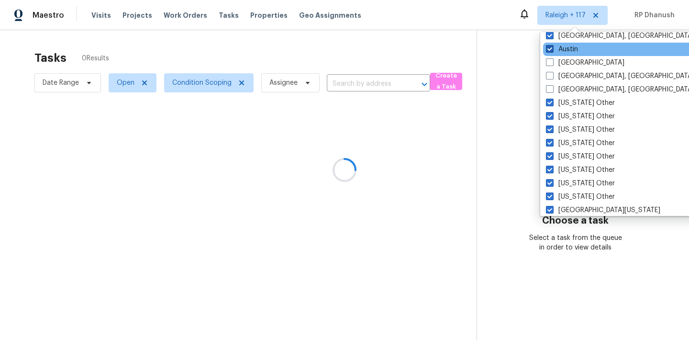
click at [561, 52] on label "Austin" at bounding box center [562, 49] width 32 height 10
click at [552, 51] on input "Austin" at bounding box center [549, 47] width 6 height 6
checkbox input "false"
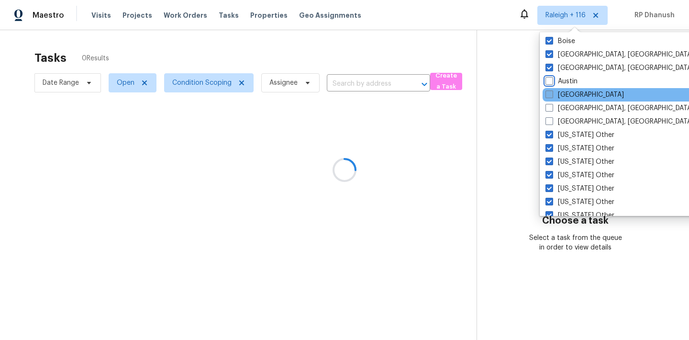
scroll to position [693, 0]
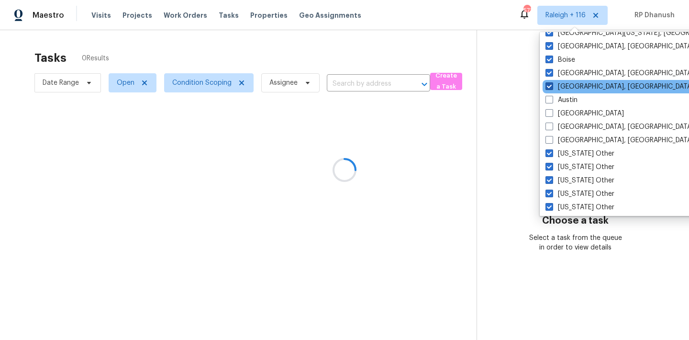
click at [560, 85] on label "Baltimore, MD" at bounding box center [619, 87] width 148 height 10
click at [552, 85] on input "Baltimore, MD" at bounding box center [548, 85] width 6 height 6
checkbox input "false"
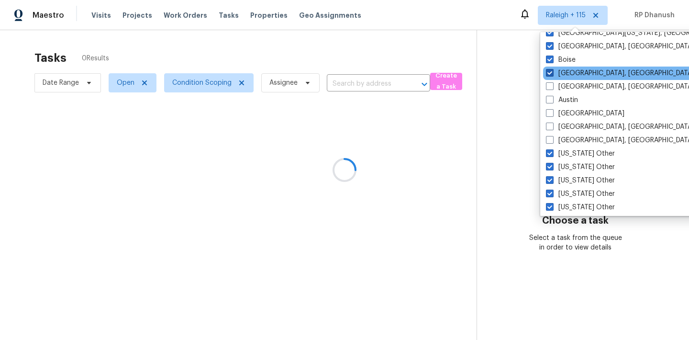
click at [560, 76] on label "Birmingham, AL" at bounding box center [620, 73] width 148 height 10
click at [552, 75] on input "Birmingham, AL" at bounding box center [549, 71] width 6 height 6
checkbox input "false"
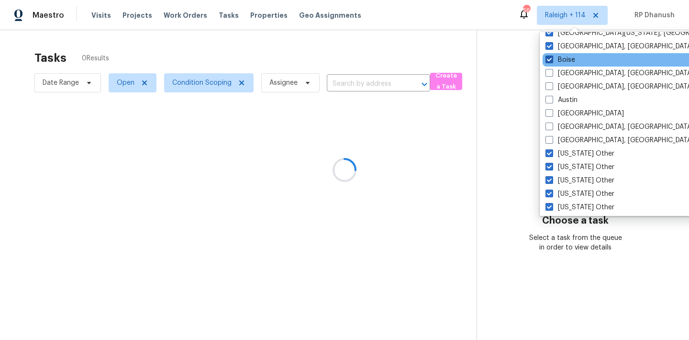
click at [558, 58] on label "Boise" at bounding box center [560, 60] width 30 height 10
click at [552, 58] on input "Boise" at bounding box center [548, 58] width 6 height 6
checkbox input "false"
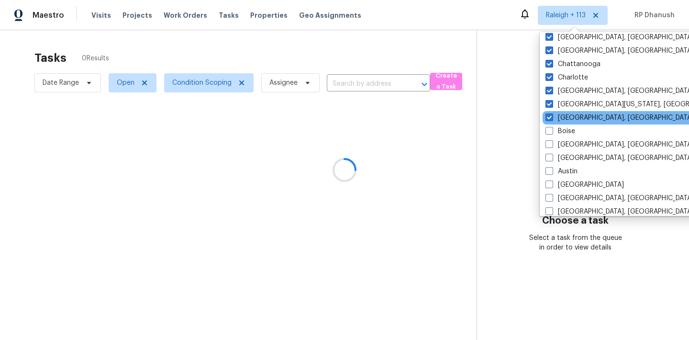
click at [560, 111] on div "Boston, MA" at bounding box center [639, 117] width 193 height 13
click at [560, 118] on label "Boston, MA" at bounding box center [619, 118] width 148 height 10
click at [552, 118] on input "Boston, MA" at bounding box center [548, 116] width 6 height 6
checkbox input "false"
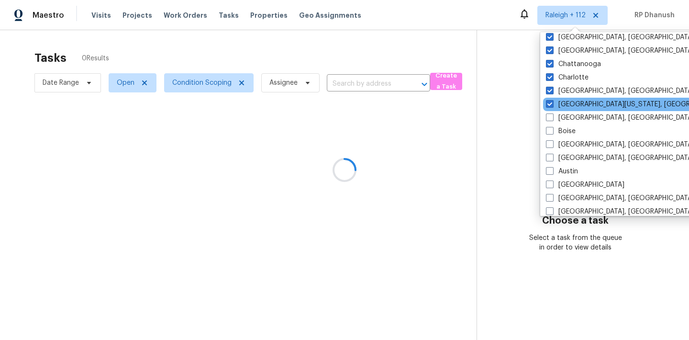
click at [560, 110] on div "Central California, CA" at bounding box center [639, 104] width 193 height 13
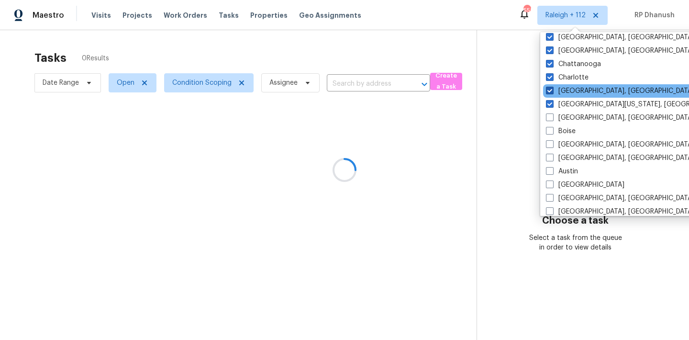
click at [560, 93] on label "Charleston, SC" at bounding box center [620, 91] width 148 height 10
click at [552, 92] on input "Charleston, SC" at bounding box center [549, 89] width 6 height 6
checkbox input "false"
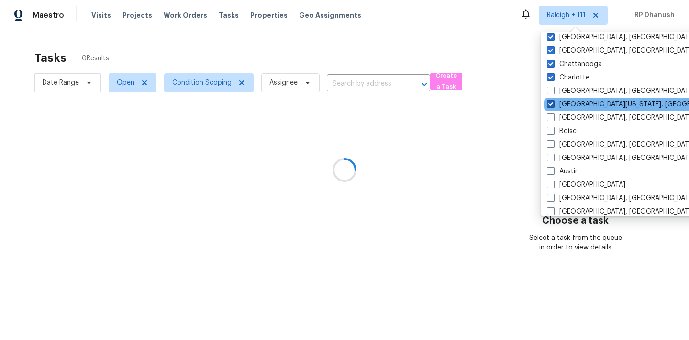
click at [559, 102] on label "Central California, CA" at bounding box center [639, 105] width 184 height 10
click at [553, 102] on input "Central California, CA" at bounding box center [550, 103] width 6 height 6
checkbox input "false"
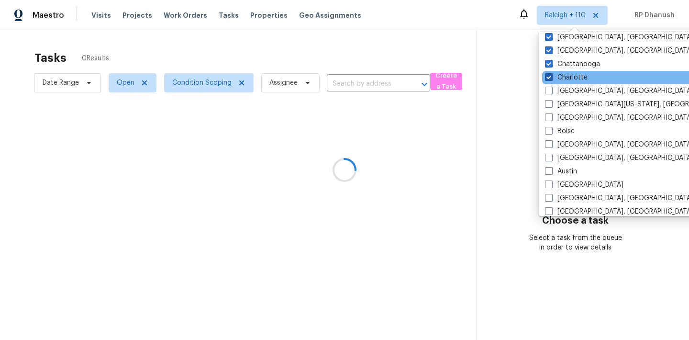
click at [559, 75] on label "Charlotte" at bounding box center [566, 78] width 43 height 10
click at [551, 75] on input "Charlotte" at bounding box center [548, 76] width 6 height 6
checkbox input "false"
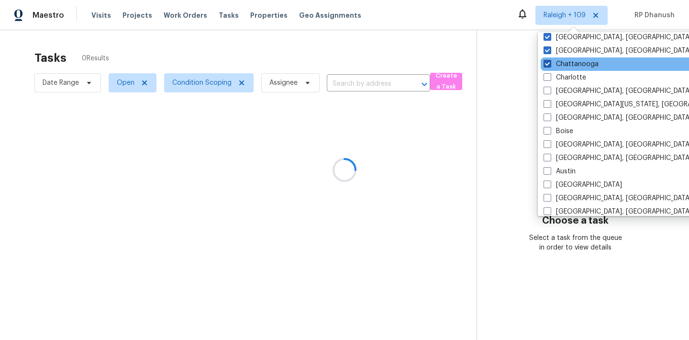
click at [559, 61] on label "Chattanooga" at bounding box center [571, 64] width 55 height 10
click at [550, 61] on input "Chattanooga" at bounding box center [547, 62] width 6 height 6
checkbox input "false"
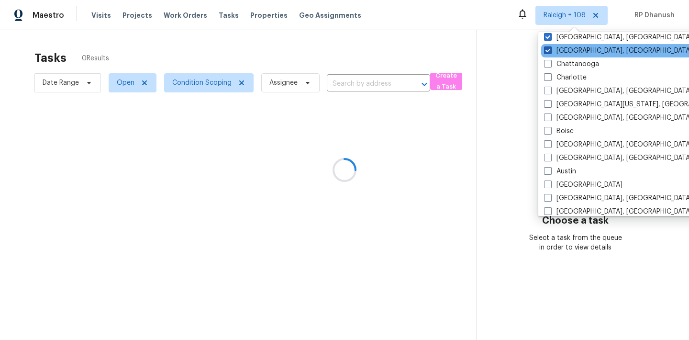
click at [559, 53] on label "Chicago, IL" at bounding box center [618, 51] width 148 height 10
click at [550, 52] on input "Chicago, IL" at bounding box center [547, 49] width 6 height 6
checkbox input "false"
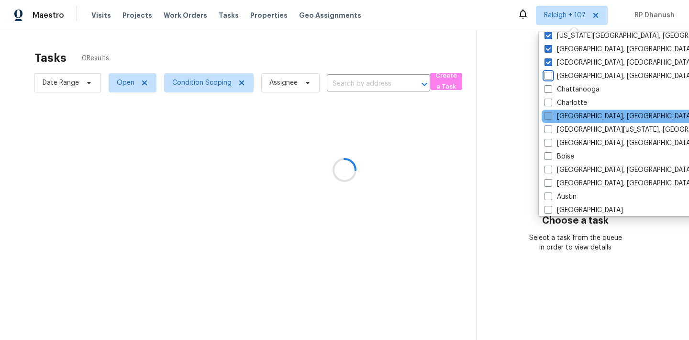
scroll to position [582, 0]
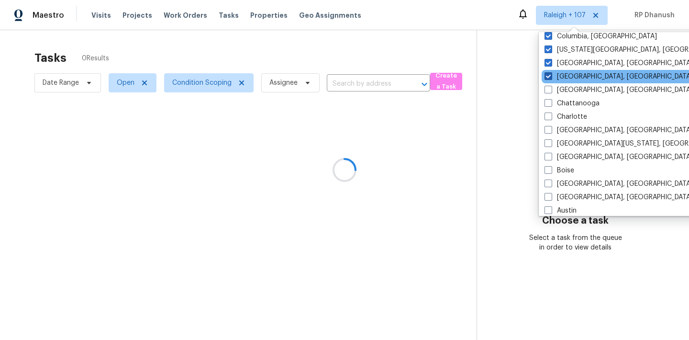
click at [557, 75] on label "Cincinnati, OH" at bounding box center [619, 77] width 148 height 10
click at [551, 75] on input "Cincinnati, OH" at bounding box center [548, 75] width 6 height 6
checkbox input "false"
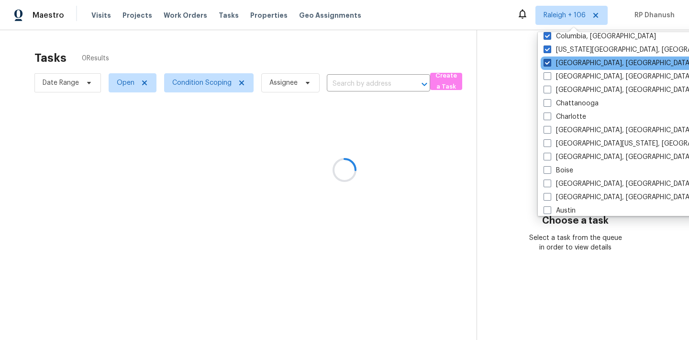
click at [557, 66] on label "Cleveland, OH" at bounding box center [618, 63] width 148 height 10
click at [550, 65] on input "Cleveland, OH" at bounding box center [547, 61] width 6 height 6
checkbox input "false"
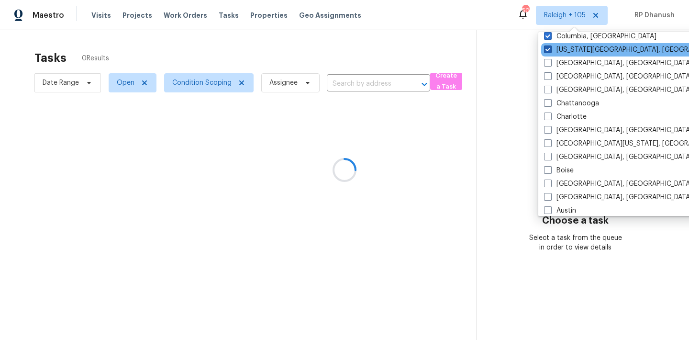
click at [559, 47] on label "Colorado Springs, CO" at bounding box center [636, 50] width 184 height 10
click at [550, 47] on input "Colorado Springs, CO" at bounding box center [547, 48] width 6 height 6
checkbox input "false"
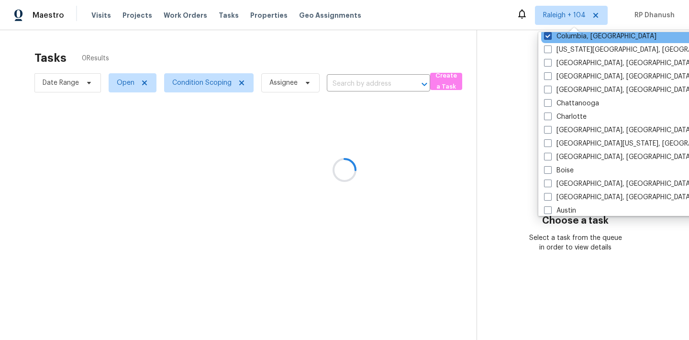
click at [559, 40] on label "Columbia, SC" at bounding box center [600, 37] width 112 height 10
click at [550, 38] on input "Columbia, SC" at bounding box center [547, 35] width 6 height 6
checkbox input "false"
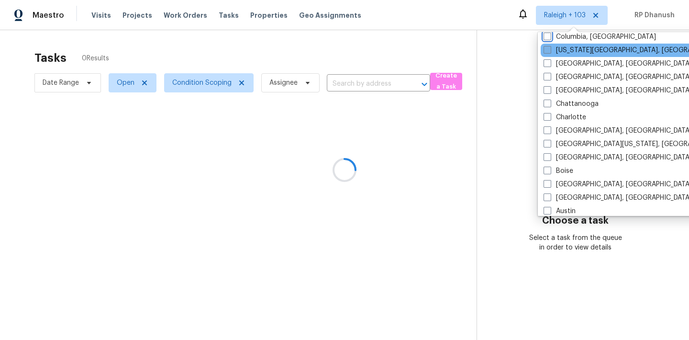
scroll to position [519, 0]
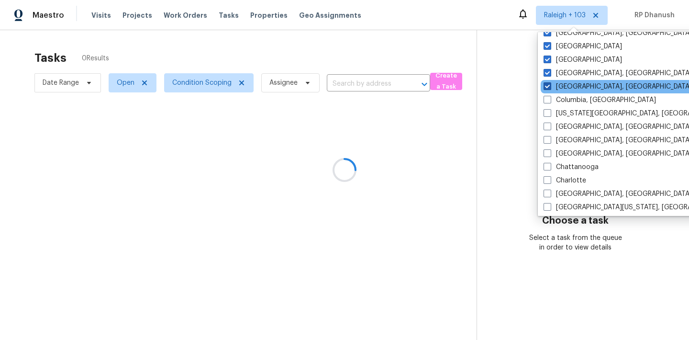
click at [561, 84] on label "Columbus, OH" at bounding box center [618, 87] width 148 height 10
click at [550, 84] on input "Columbus, OH" at bounding box center [547, 85] width 6 height 6
checkbox input "false"
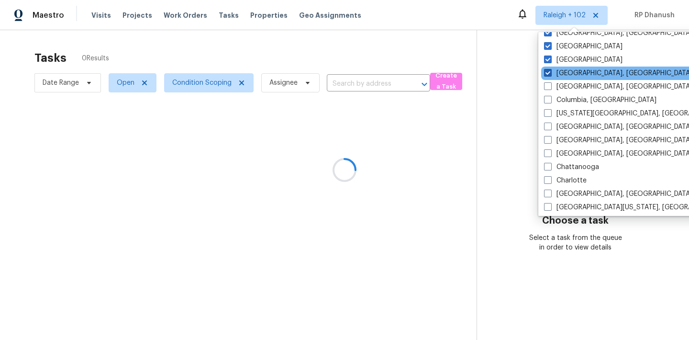
click at [561, 76] on label "Corpus Christi, TX" at bounding box center [618, 73] width 148 height 10
click at [550, 75] on input "Corpus Christi, TX" at bounding box center [547, 71] width 6 height 6
checkbox input "false"
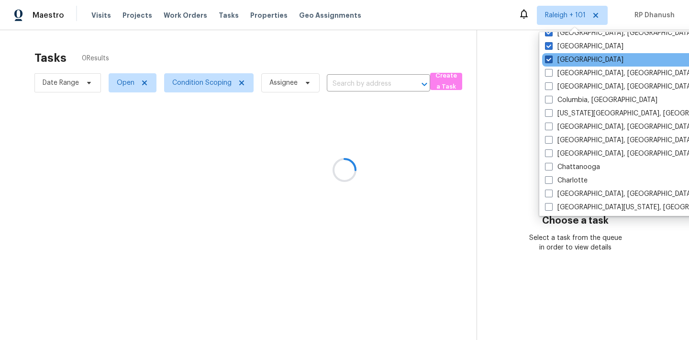
click at [561, 60] on label "Dallas" at bounding box center [584, 60] width 78 height 10
click at [551, 60] on input "Dallas" at bounding box center [548, 58] width 6 height 6
checkbox input "false"
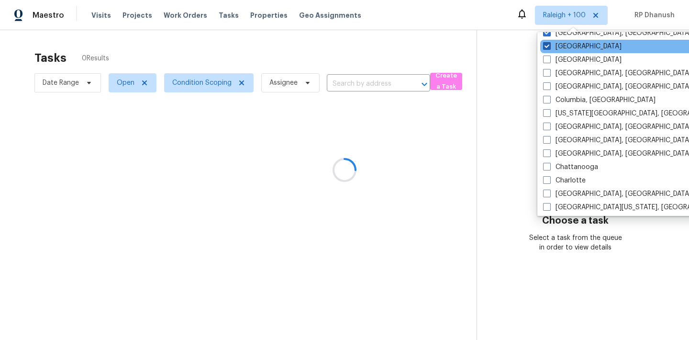
click at [561, 49] on label "Denver" at bounding box center [582, 47] width 78 height 10
click at [549, 48] on input "Denver" at bounding box center [546, 45] width 6 height 6
checkbox input "false"
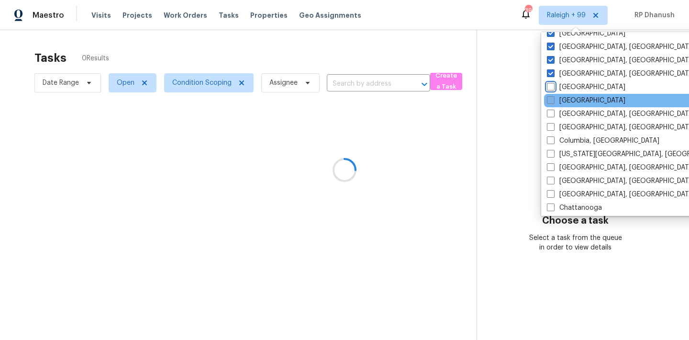
scroll to position [438, 0]
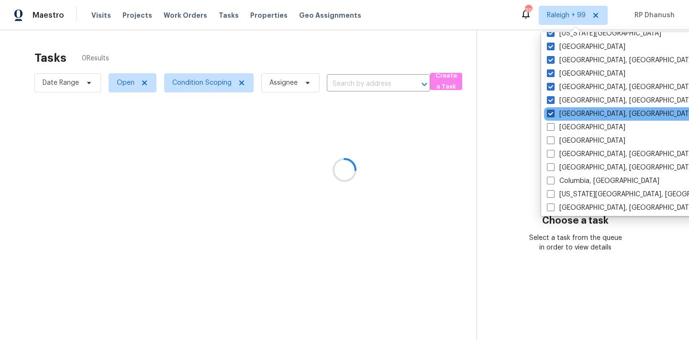
click at [560, 114] on label "Detroit, MI" at bounding box center [621, 114] width 148 height 10
click at [553, 114] on input "Detroit, MI" at bounding box center [550, 112] width 6 height 6
checkbox input "false"
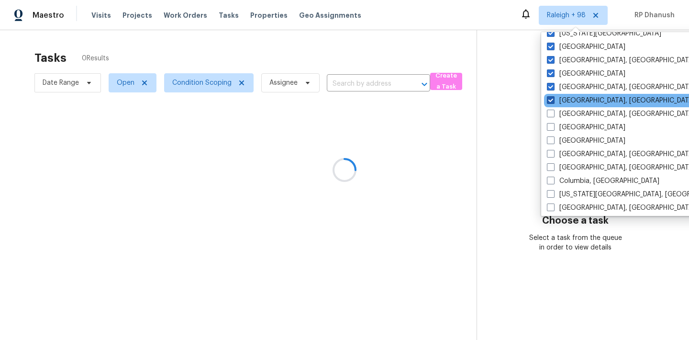
click at [560, 101] on label "Greensboro, NC" at bounding box center [621, 101] width 148 height 10
click at [553, 101] on input "Greensboro, NC" at bounding box center [550, 99] width 6 height 6
checkbox input "false"
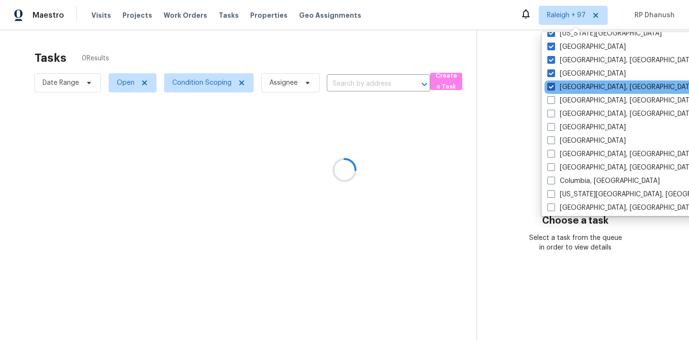
click at [560, 91] on label "Greenville, SC" at bounding box center [621, 87] width 148 height 10
click at [554, 89] on input "Greenville, SC" at bounding box center [550, 85] width 6 height 6
checkbox input "false"
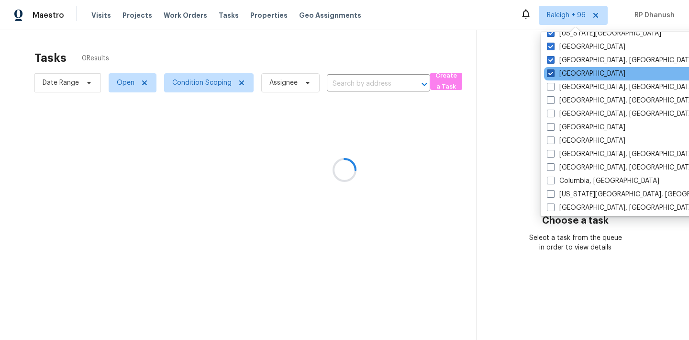
click at [560, 75] on label "Houston" at bounding box center [586, 74] width 78 height 10
click at [553, 75] on input "Houston" at bounding box center [550, 72] width 6 height 6
checkbox input "false"
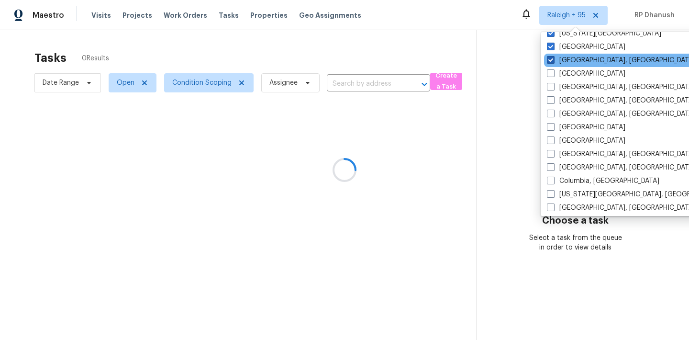
click at [560, 62] on label "Indianapolis, IN" at bounding box center [621, 61] width 148 height 10
click at [553, 62] on input "Indianapolis, IN" at bounding box center [550, 59] width 6 height 6
checkbox input "false"
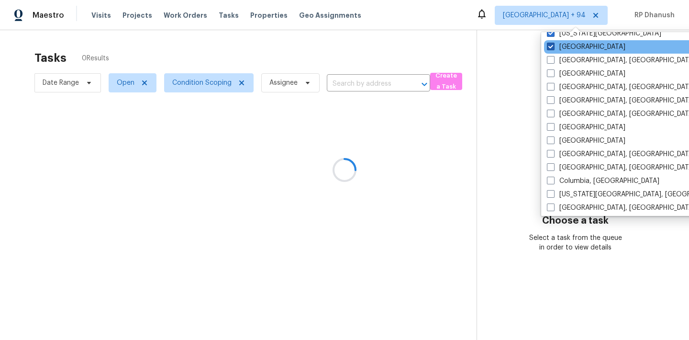
click at [561, 42] on label "Jacksonville" at bounding box center [586, 47] width 78 height 10
click at [553, 42] on input "Jacksonville" at bounding box center [550, 45] width 6 height 6
checkbox input "false"
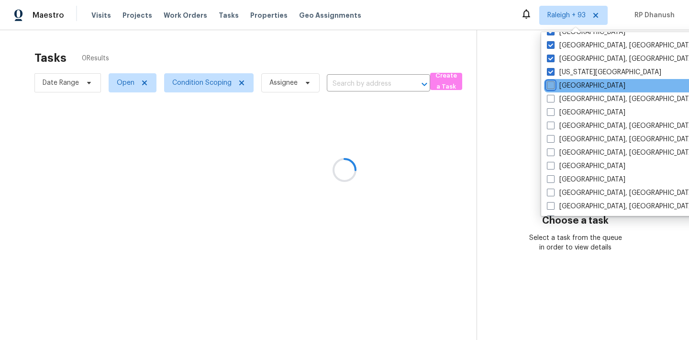
scroll to position [370, 0]
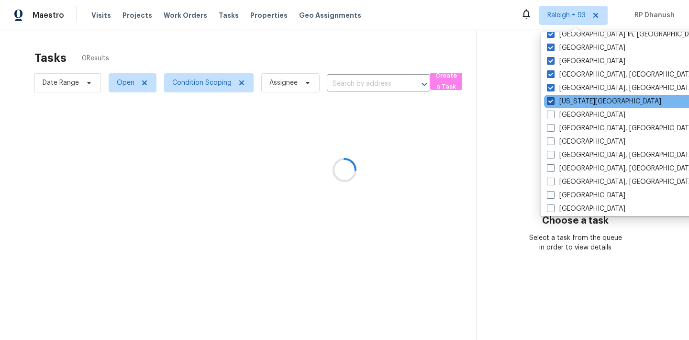
click at [564, 101] on label "Kansas City" at bounding box center [604, 102] width 114 height 10
click at [553, 101] on input "Kansas City" at bounding box center [550, 100] width 6 height 6
checkbox input "false"
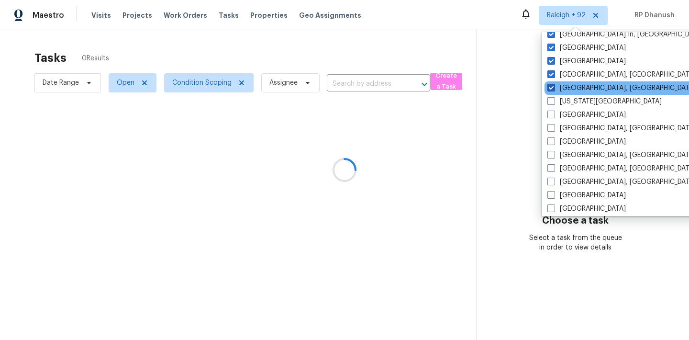
click at [564, 92] on label "Killeen, TX" at bounding box center [621, 88] width 148 height 10
click at [554, 89] on input "Killeen, TX" at bounding box center [550, 86] width 6 height 6
checkbox input "false"
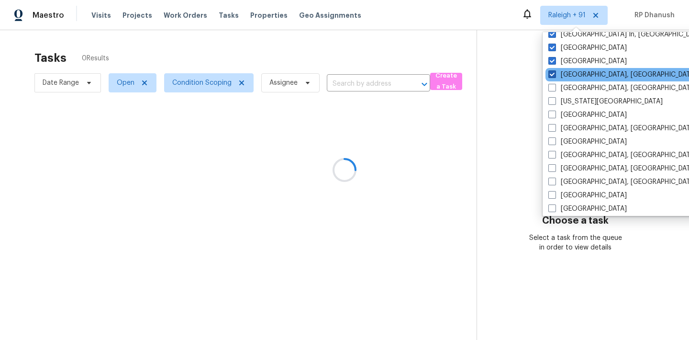
click at [564, 78] on label "Knoxville, TN" at bounding box center [622, 75] width 148 height 10
click at [555, 76] on input "Knoxville, TN" at bounding box center [551, 73] width 6 height 6
checkbox input "false"
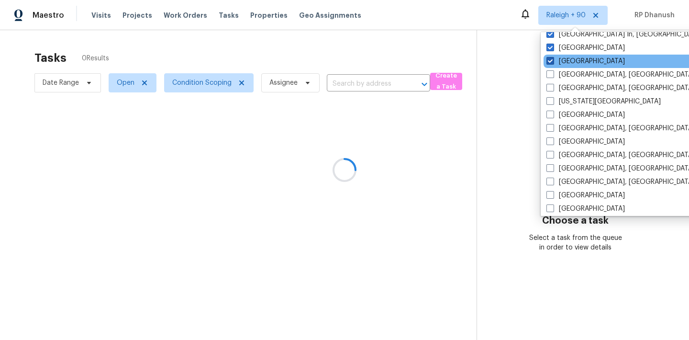
click at [564, 64] on label "Las Vegas" at bounding box center [585, 61] width 78 height 10
click at [553, 63] on input "Las Vegas" at bounding box center [549, 59] width 6 height 6
checkbox input "false"
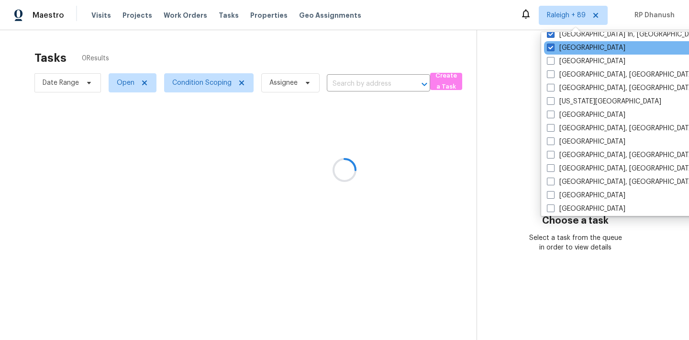
click at [564, 53] on div "Los Angeles" at bounding box center [640, 47] width 193 height 13
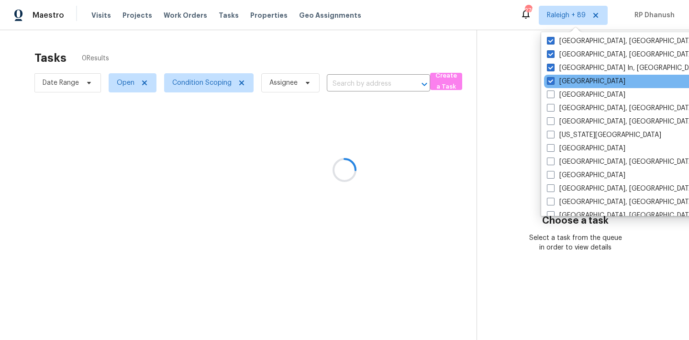
scroll to position [279, 0]
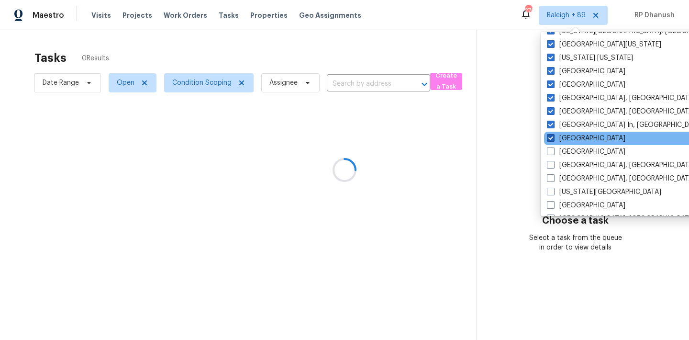
click at [568, 133] on label "Los Angeles" at bounding box center [586, 138] width 78 height 10
click at [553, 133] on input "Los Angeles" at bounding box center [550, 136] width 6 height 6
checkbox input "false"
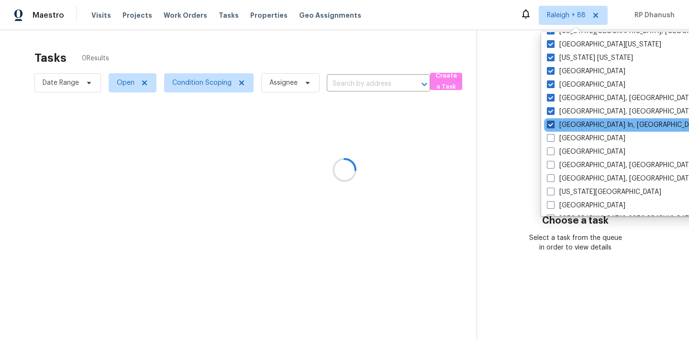
click at [568, 123] on label "Louisville In, KY" at bounding box center [625, 125] width 156 height 10
click at [553, 123] on input "Louisville In, KY" at bounding box center [550, 123] width 6 height 6
checkbox input "false"
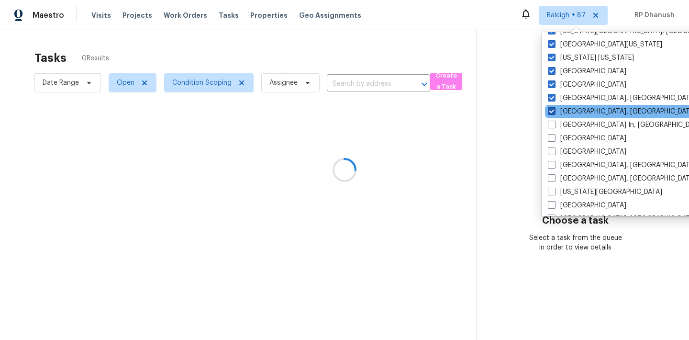
click at [568, 111] on label "Memphis, TN" at bounding box center [622, 112] width 148 height 10
click at [554, 111] on input "Memphis, TN" at bounding box center [551, 110] width 6 height 6
checkbox input "false"
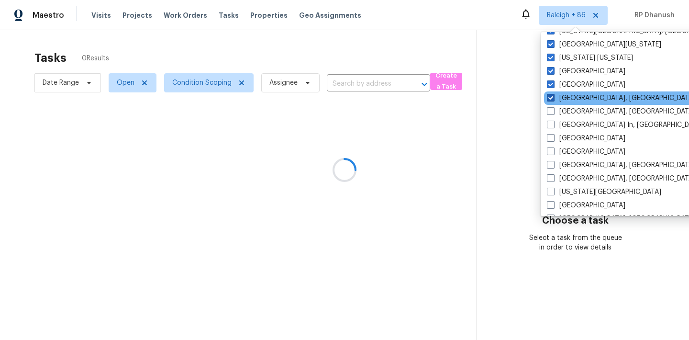
click at [568, 98] on label "Miami, FL" at bounding box center [621, 98] width 148 height 10
click at [553, 98] on input "Miami, FL" at bounding box center [550, 96] width 6 height 6
checkbox input "false"
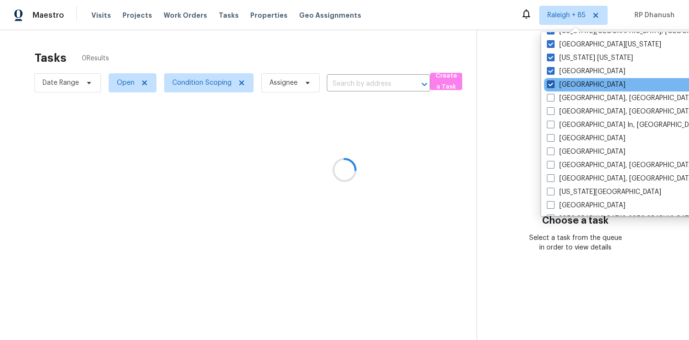
click at [568, 87] on label "Minneapolis" at bounding box center [586, 85] width 78 height 10
click at [553, 86] on input "Minneapolis" at bounding box center [550, 83] width 6 height 6
checkbox input "false"
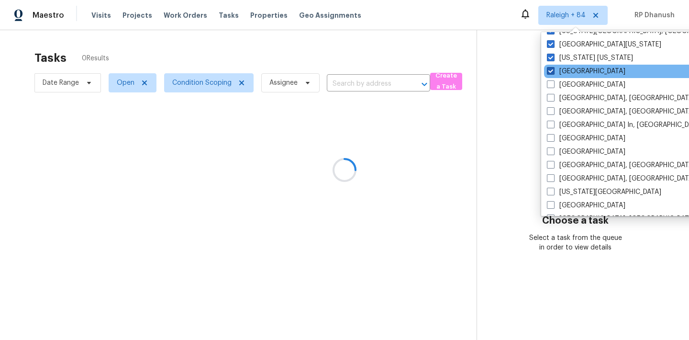
click at [567, 74] on label "Nashville" at bounding box center [586, 72] width 78 height 10
click at [553, 73] on input "Nashville" at bounding box center [550, 70] width 6 height 6
checkbox input "false"
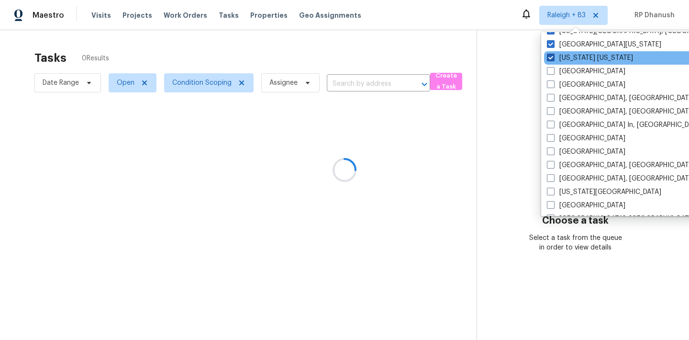
click at [567, 60] on label "New York New Jersey" at bounding box center [590, 58] width 86 height 10
click at [553, 59] on input "New York New Jersey" at bounding box center [550, 56] width 6 height 6
checkbox input "false"
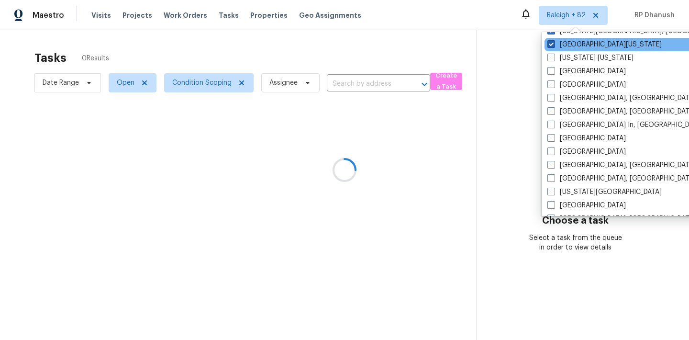
click at [567, 40] on label "Northern Colorado" at bounding box center [604, 45] width 114 height 10
click at [554, 40] on input "Northern Colorado" at bounding box center [550, 43] width 6 height 6
checkbox input "false"
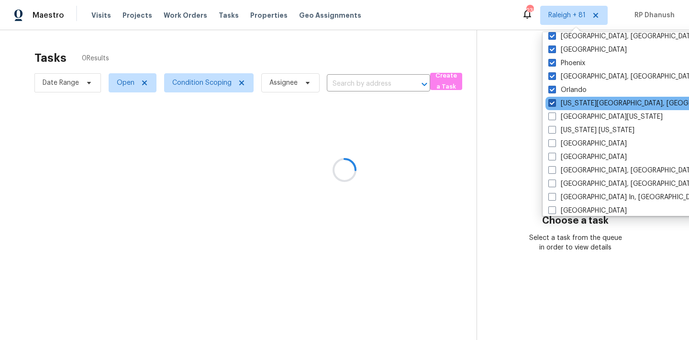
click at [564, 106] on label "Oklahoma City, OK" at bounding box center [640, 104] width 184 height 10
click at [555, 105] on input "Oklahoma City, OK" at bounding box center [551, 102] width 6 height 6
checkbox input "false"
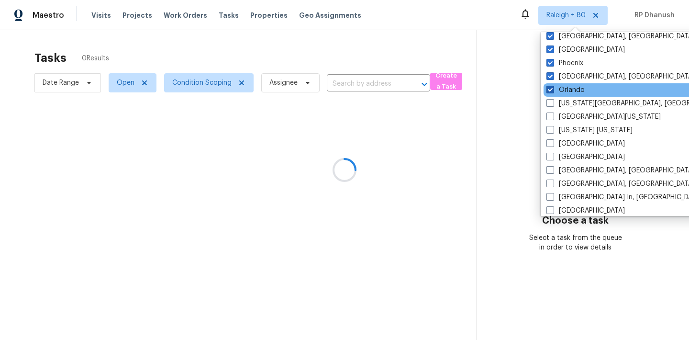
click at [564, 86] on label "Orlando" at bounding box center [565, 90] width 38 height 10
click at [553, 86] on input "Orlando" at bounding box center [549, 88] width 6 height 6
checkbox input "false"
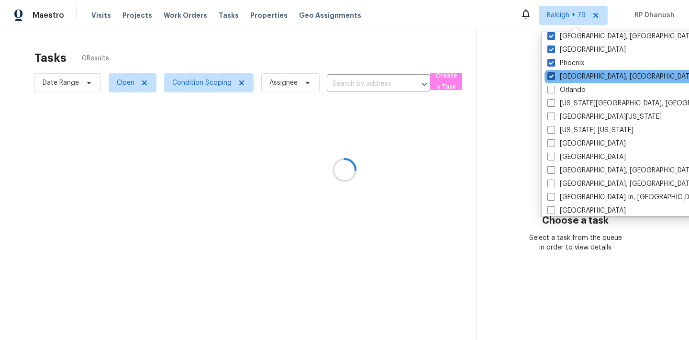
click at [564, 72] on label "Philadelphia, PA" at bounding box center [621, 77] width 148 height 10
click at [554, 72] on input "Philadelphia, PA" at bounding box center [550, 75] width 6 height 6
checkbox input "false"
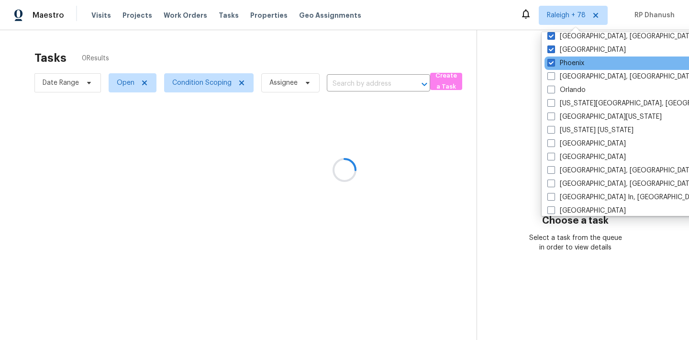
click at [564, 56] on div "Phoenix" at bounding box center [641, 62] width 193 height 13
click at [563, 60] on label "Phoenix" at bounding box center [565, 63] width 37 height 10
click at [554, 60] on input "Phoenix" at bounding box center [550, 61] width 6 height 6
checkbox input "false"
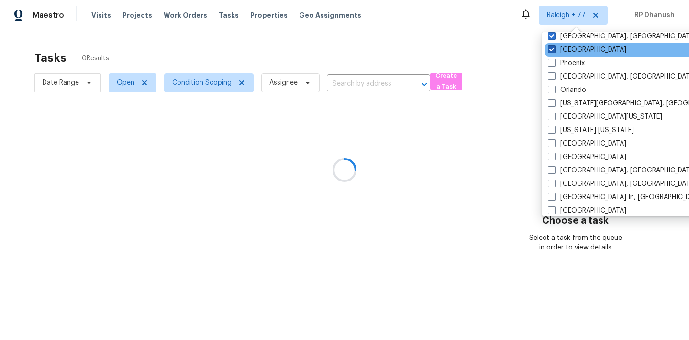
click at [563, 53] on label "Portland" at bounding box center [587, 50] width 78 height 10
click at [554, 51] on input "Portland" at bounding box center [551, 48] width 6 height 6
click at [563, 45] on label "Portland" at bounding box center [586, 50] width 78 height 10
click at [554, 45] on input "Portland" at bounding box center [550, 48] width 6 height 6
checkbox input "true"
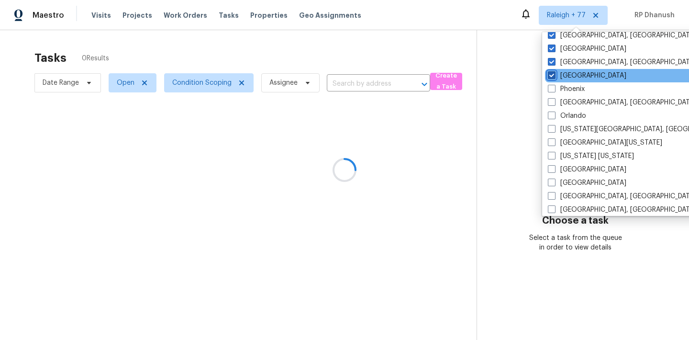
scroll to position [163, 0]
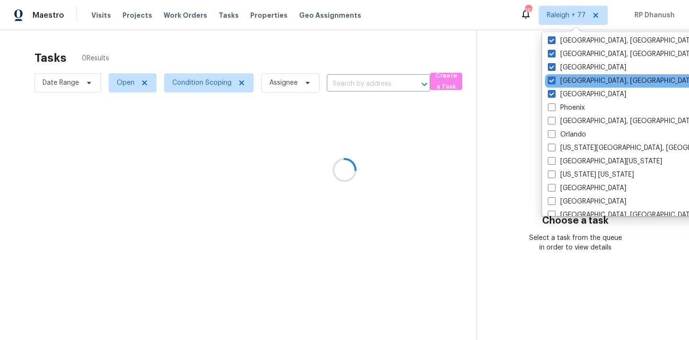
click at [561, 86] on div "Prescott, AZ" at bounding box center [641, 80] width 193 height 13
click at [561, 77] on label "Prescott, AZ" at bounding box center [622, 81] width 148 height 10
click at [554, 77] on input "Prescott, AZ" at bounding box center [551, 79] width 6 height 6
checkbox input "false"
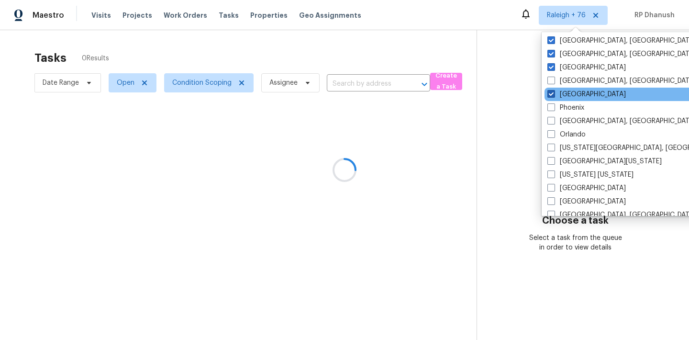
click at [559, 95] on label "Portland" at bounding box center [586, 94] width 78 height 10
click at [554, 95] on input "Portland" at bounding box center [550, 92] width 6 height 6
checkbox input "false"
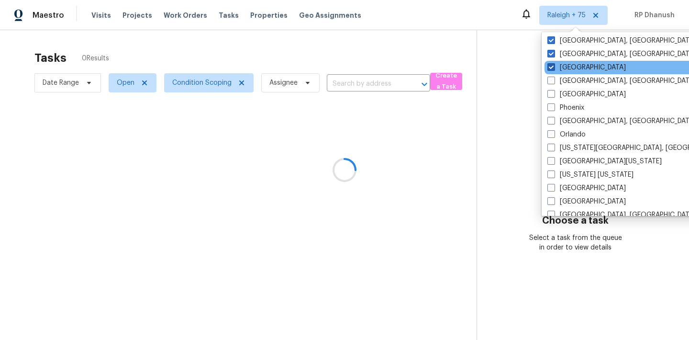
click at [561, 68] on label "Raleigh" at bounding box center [586, 68] width 78 height 10
click at [554, 68] on input "Raleigh" at bounding box center [550, 66] width 6 height 6
checkbox input "false"
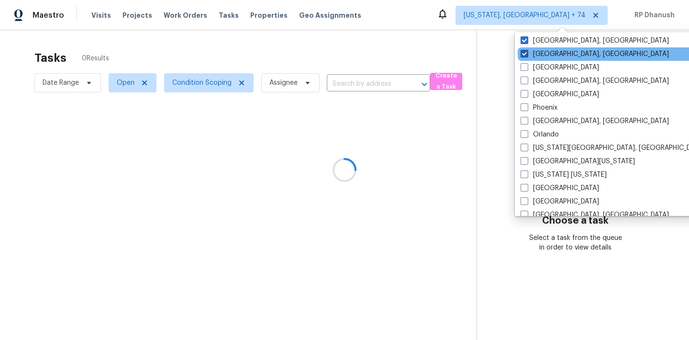
click at [561, 55] on label "Reno, NV" at bounding box center [595, 54] width 148 height 10
click at [527, 55] on input "Reno, NV" at bounding box center [524, 52] width 6 height 6
checkbox input "false"
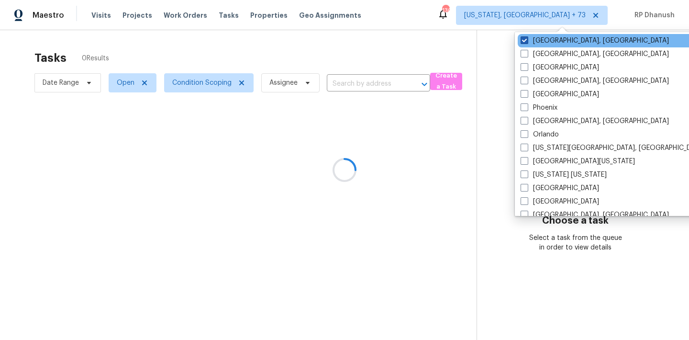
click at [546, 43] on label "Richmond, VA" at bounding box center [595, 41] width 148 height 10
click at [527, 42] on input "Richmond, VA" at bounding box center [524, 39] width 6 height 6
checkbox input "false"
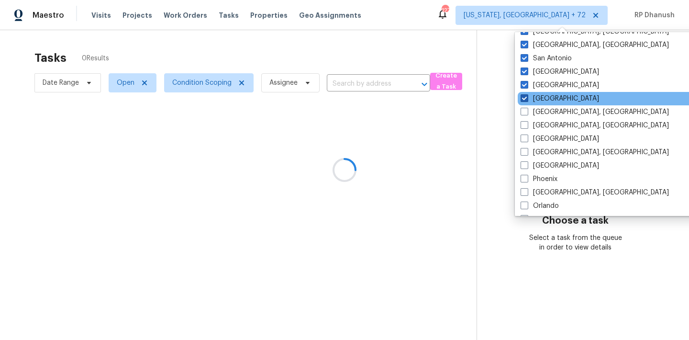
click at [535, 99] on label "Riverside" at bounding box center [560, 99] width 78 height 10
click at [527, 99] on input "Riverside" at bounding box center [524, 97] width 6 height 6
checkbox input "false"
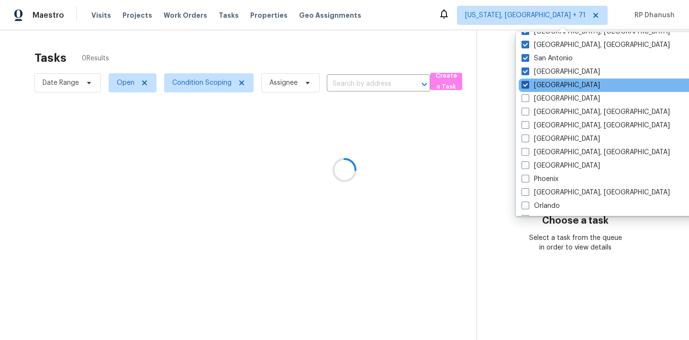
click at [535, 88] on label "Sacramento" at bounding box center [561, 85] width 78 height 10
click at [528, 87] on input "Sacramento" at bounding box center [525, 83] width 6 height 6
checkbox input "false"
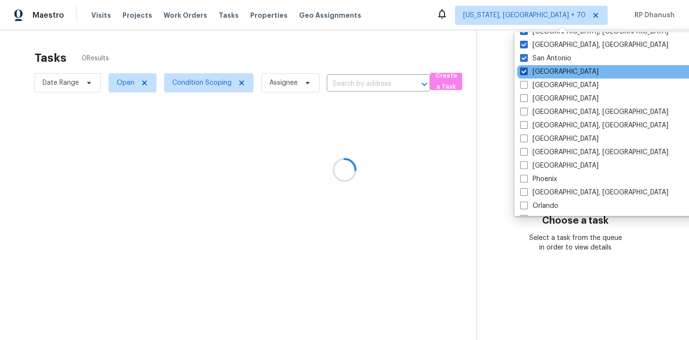
click at [535, 73] on label "Salt Lake City" at bounding box center [559, 72] width 78 height 10
click at [526, 73] on input "Salt Lake City" at bounding box center [523, 70] width 6 height 6
checkbox input "false"
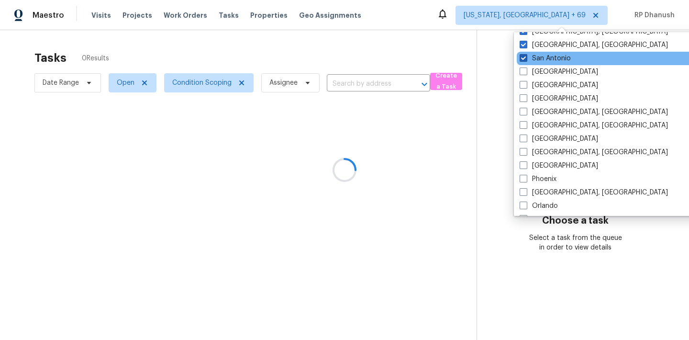
click at [535, 62] on label "San Antonio" at bounding box center [545, 59] width 51 height 10
click at [526, 60] on input "San Antonio" at bounding box center [523, 57] width 6 height 6
checkbox input "false"
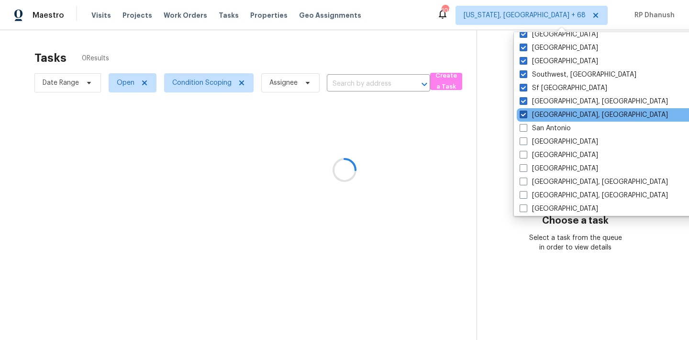
click at [533, 111] on label "San Diego, CA" at bounding box center [594, 115] width 148 height 10
click at [526, 111] on input "San Diego, CA" at bounding box center [523, 113] width 6 height 6
checkbox input "false"
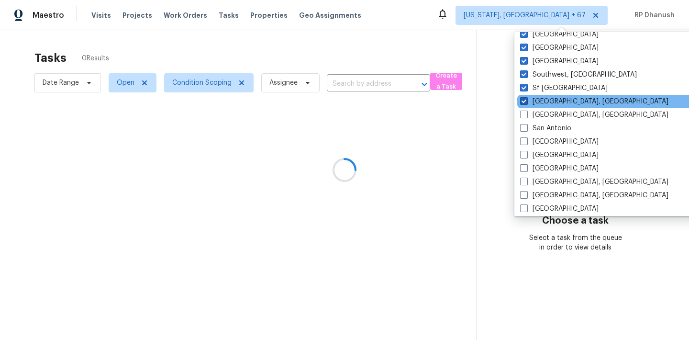
click at [533, 98] on label "Seattle, WA" at bounding box center [594, 102] width 148 height 10
click at [526, 98] on input "Seattle, WA" at bounding box center [523, 100] width 6 height 6
checkbox input "false"
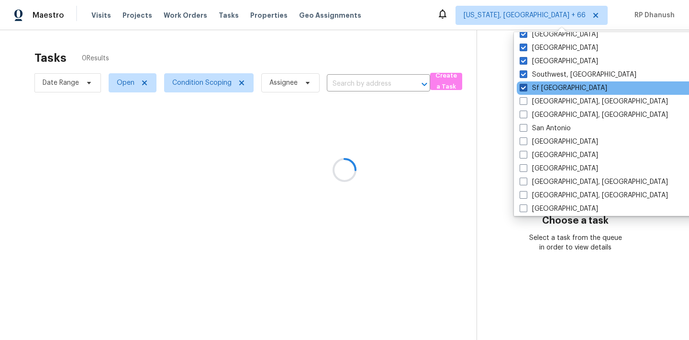
click at [533, 91] on label "Sf Bay Area" at bounding box center [564, 88] width 88 height 10
click at [526, 89] on input "Sf Bay Area" at bounding box center [523, 86] width 6 height 6
checkbox input "false"
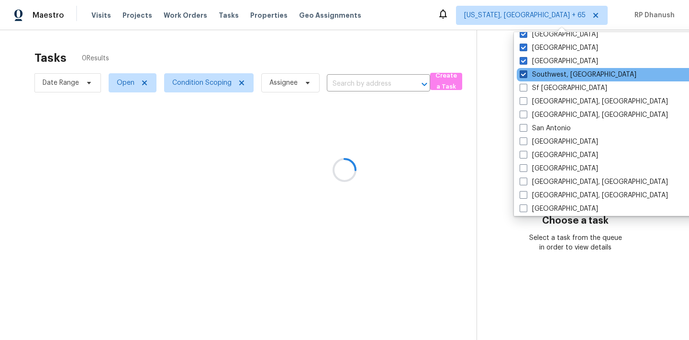
click at [532, 75] on label "Southwest, FL" at bounding box center [578, 75] width 117 height 10
click at [526, 75] on input "Southwest, FL" at bounding box center [523, 73] width 6 height 6
checkbox input "false"
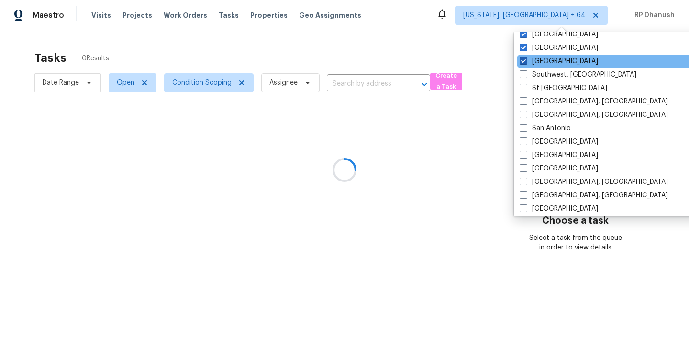
click at [532, 64] on label "St Louis" at bounding box center [559, 61] width 78 height 10
click at [526, 63] on input "St Louis" at bounding box center [523, 59] width 6 height 6
checkbox input "false"
click at [532, 55] on div "St Louis" at bounding box center [613, 61] width 193 height 13
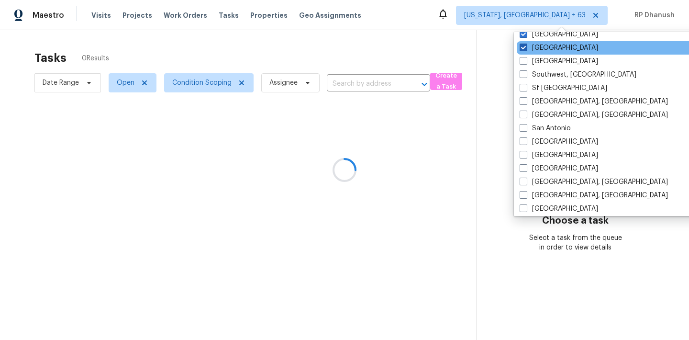
click at [532, 44] on label "Tampa" at bounding box center [559, 48] width 78 height 10
click at [526, 44] on input "Tampa" at bounding box center [523, 46] width 6 height 6
checkbox input "false"
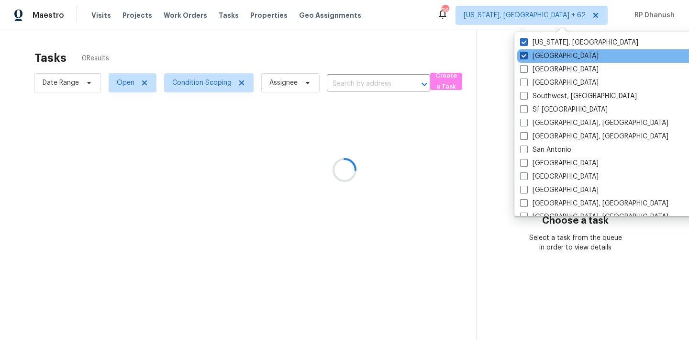
click at [529, 53] on label "Tucson" at bounding box center [559, 56] width 78 height 10
click at [526, 53] on input "Tucson" at bounding box center [523, 54] width 6 height 6
checkbox input "false"
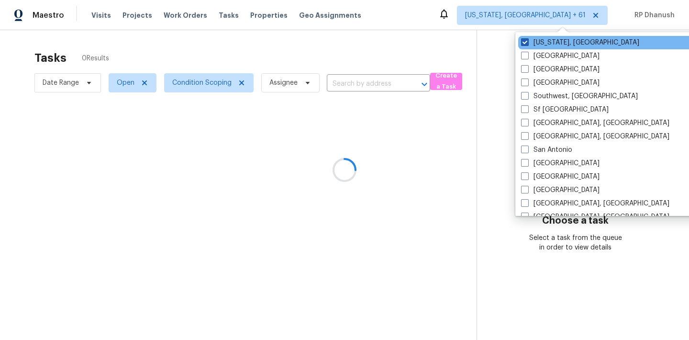
click at [529, 40] on label "Washington, DC" at bounding box center [580, 43] width 118 height 10
click at [527, 40] on input "Washington, DC" at bounding box center [524, 41] width 6 height 6
checkbox input "false"
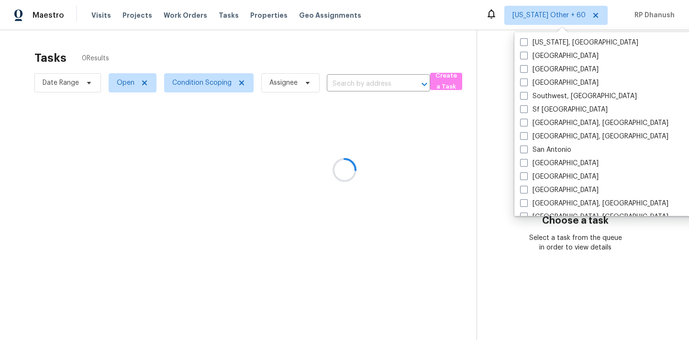
click at [652, 53] on div at bounding box center [344, 170] width 689 height 340
